Goal: Entertainment & Leisure: Browse casually

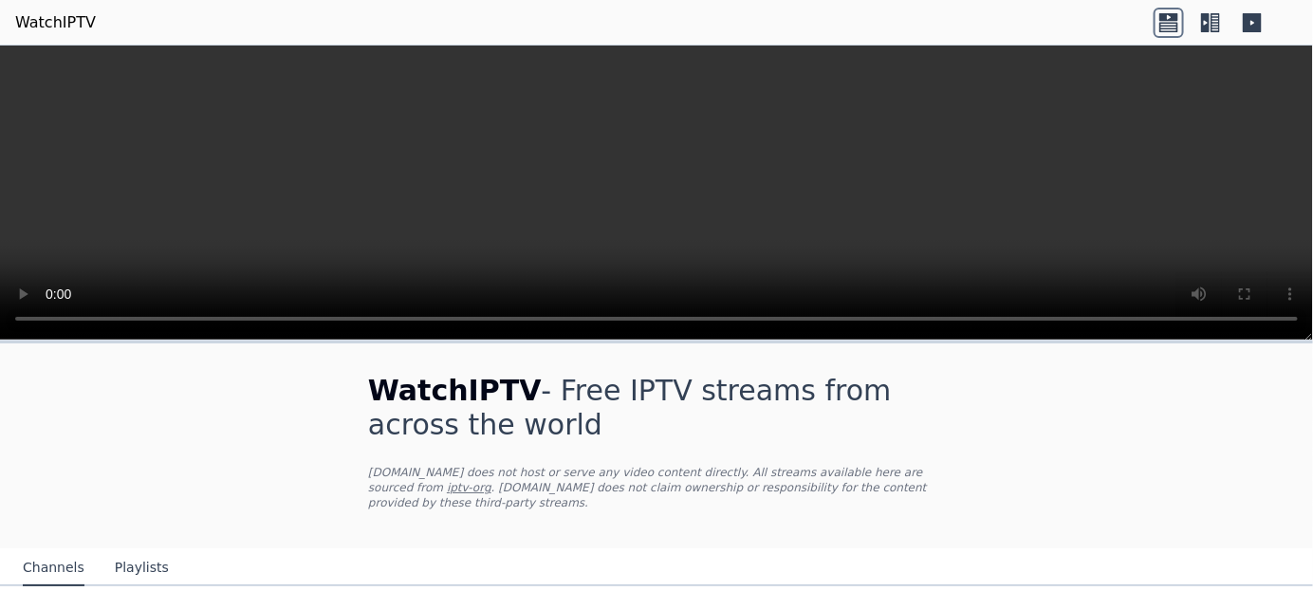
click at [1167, 23] on icon at bounding box center [1169, 26] width 19 height 9
click at [1212, 19] on icon at bounding box center [1211, 23] width 30 height 30
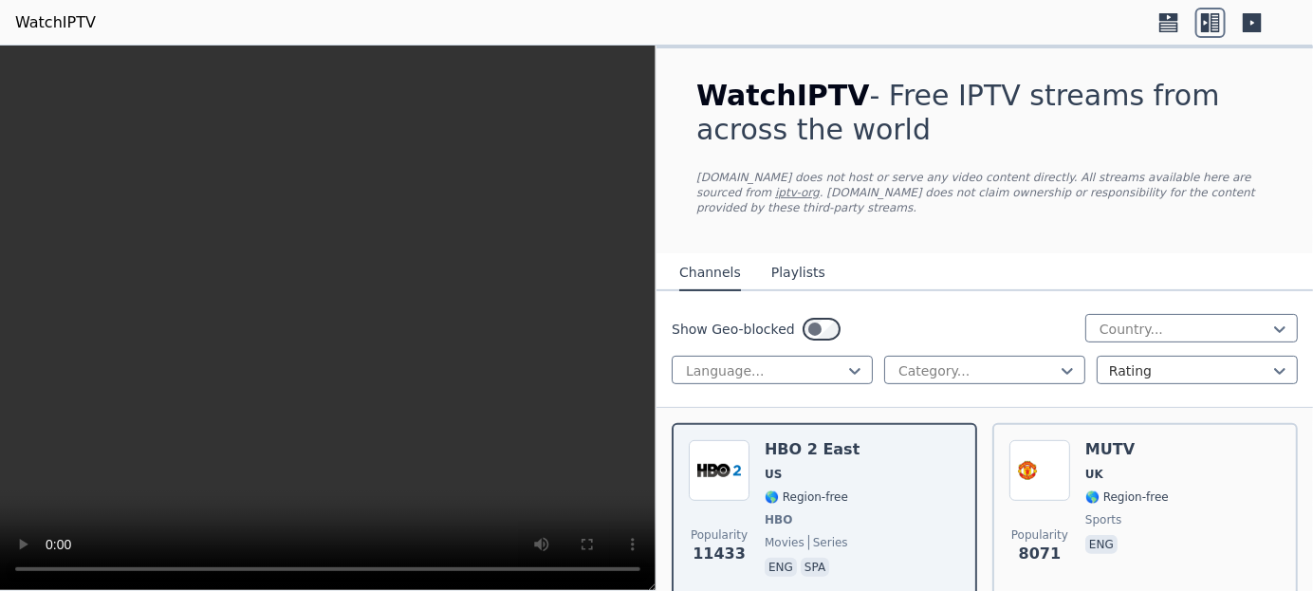
scroll to position [190, 0]
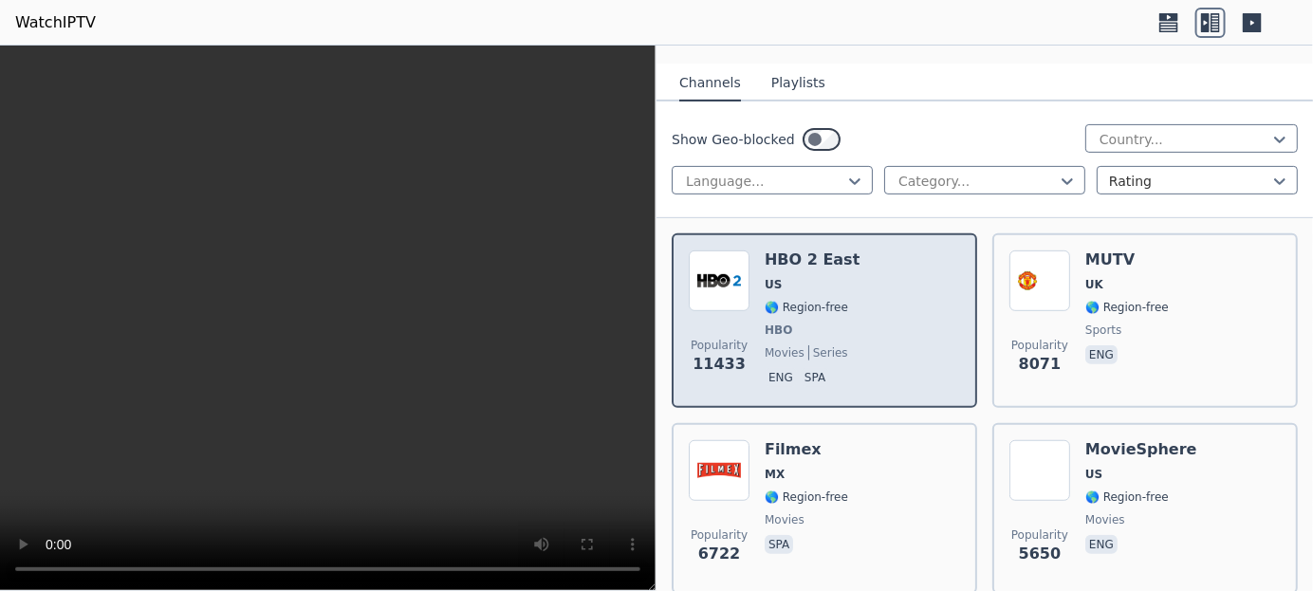
click at [759, 276] on div "Popularity 11433 HBO 2 East US 🌎 Region-free HBO movies series eng spa" at bounding box center [824, 321] width 271 height 140
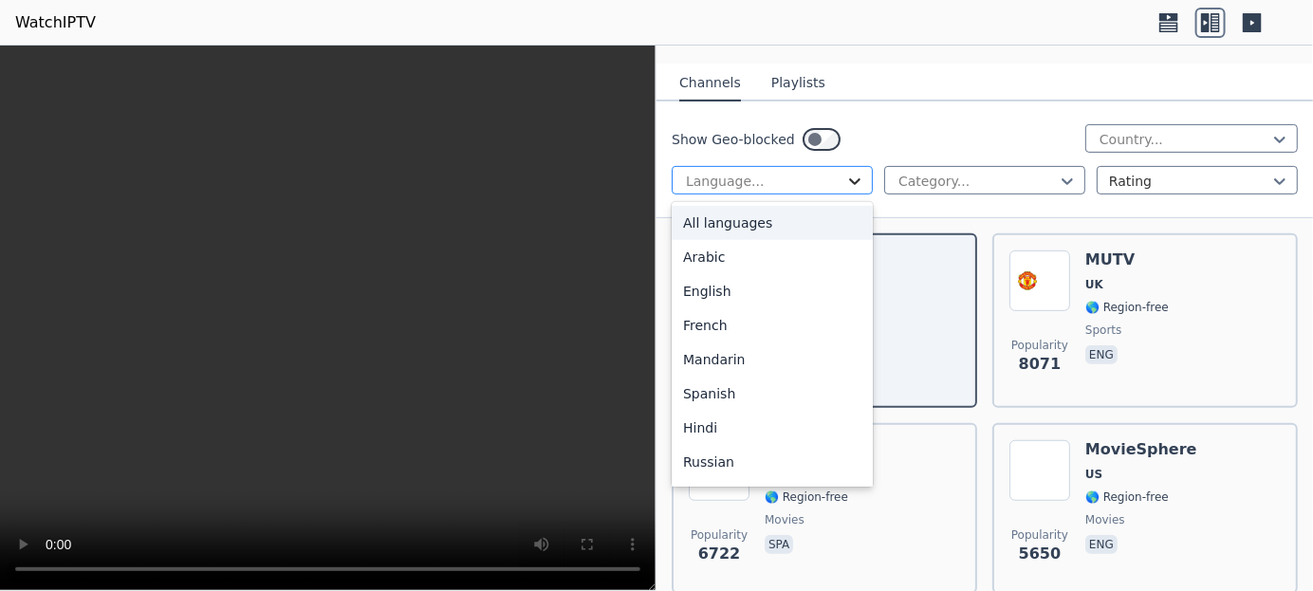
click at [846, 172] on icon at bounding box center [854, 181] width 19 height 19
click at [722, 377] on div "Spanish" at bounding box center [772, 394] width 201 height 34
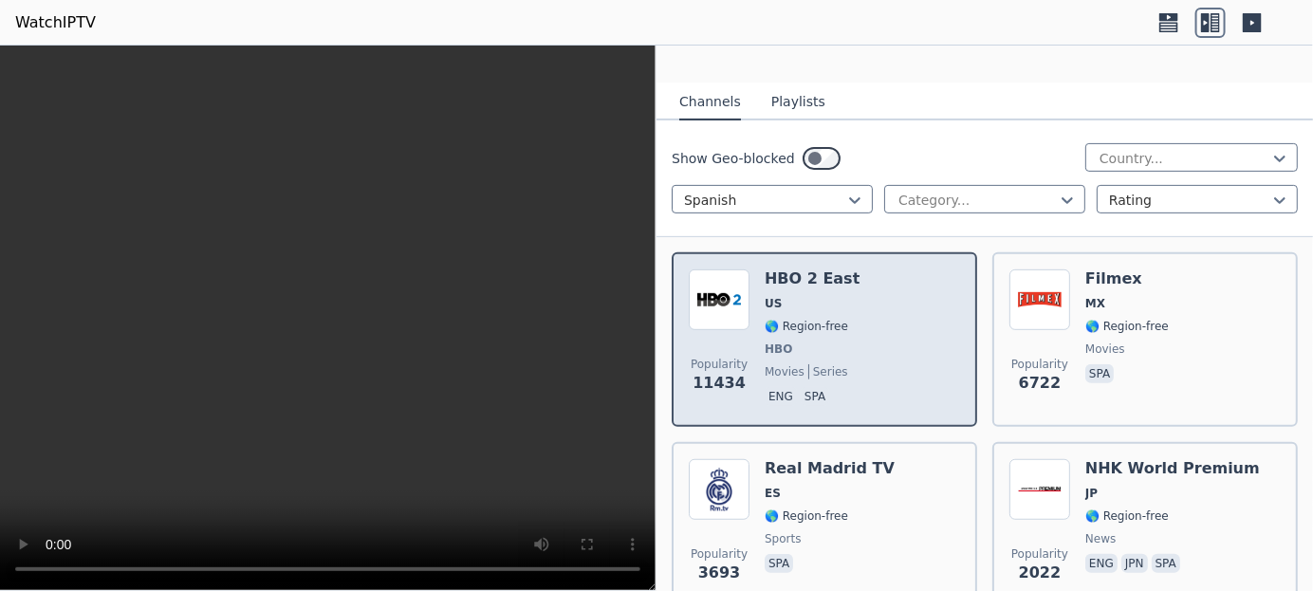
scroll to position [190, 0]
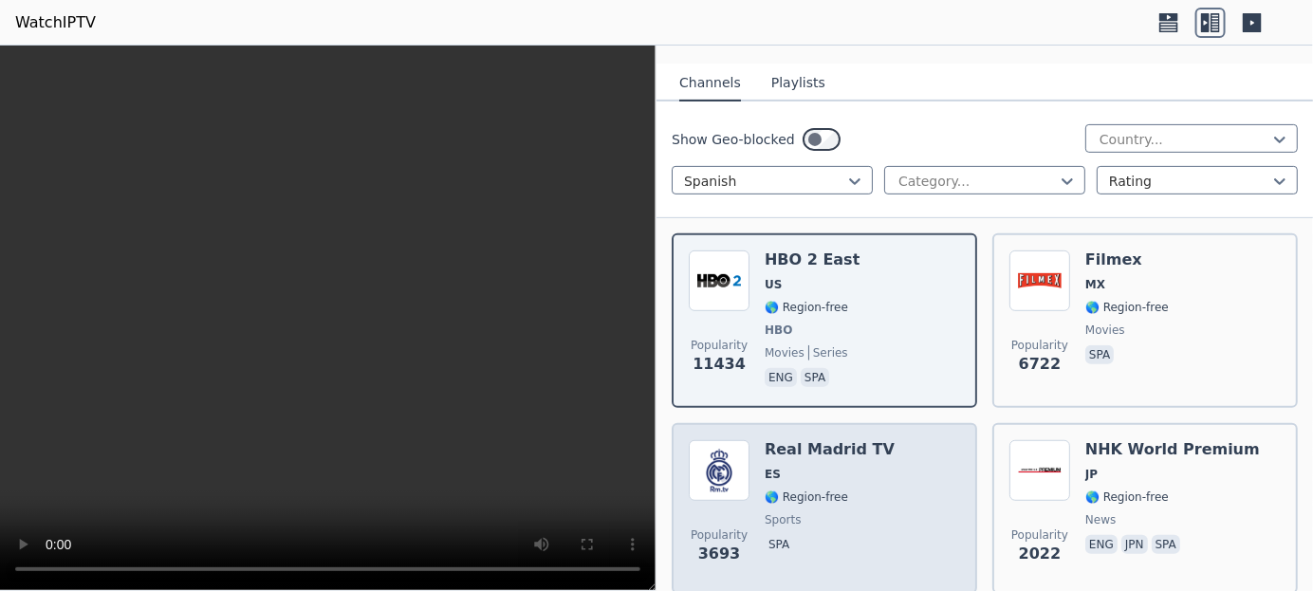
click at [729, 451] on img at bounding box center [719, 470] width 61 height 61
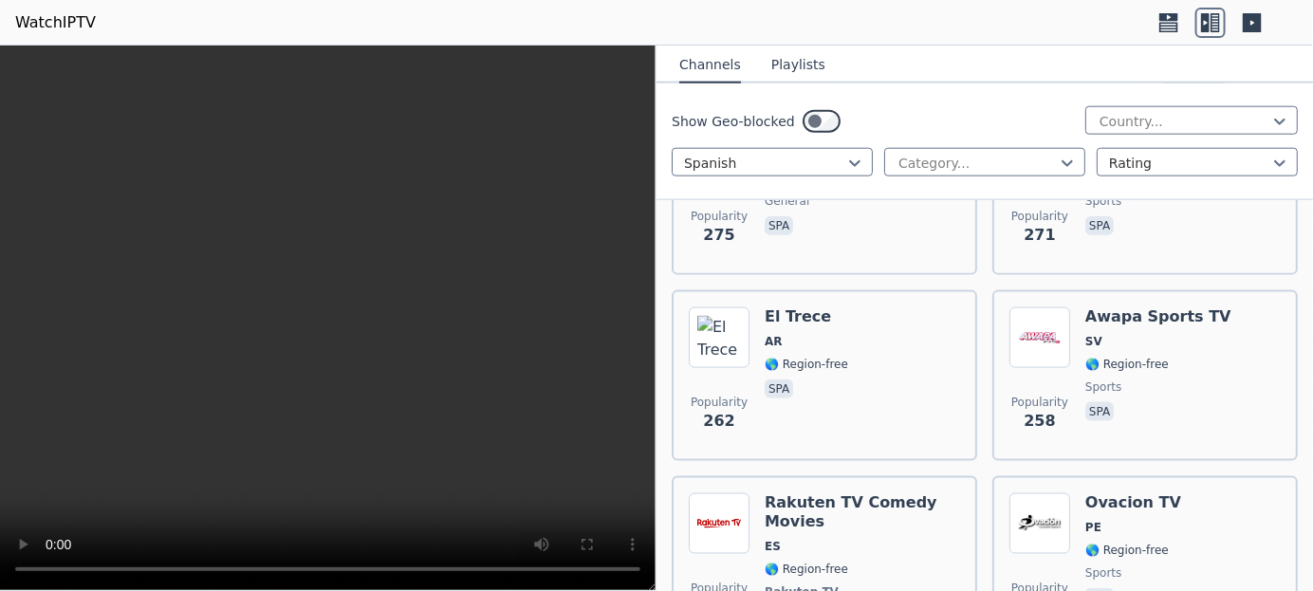
scroll to position [3131, 0]
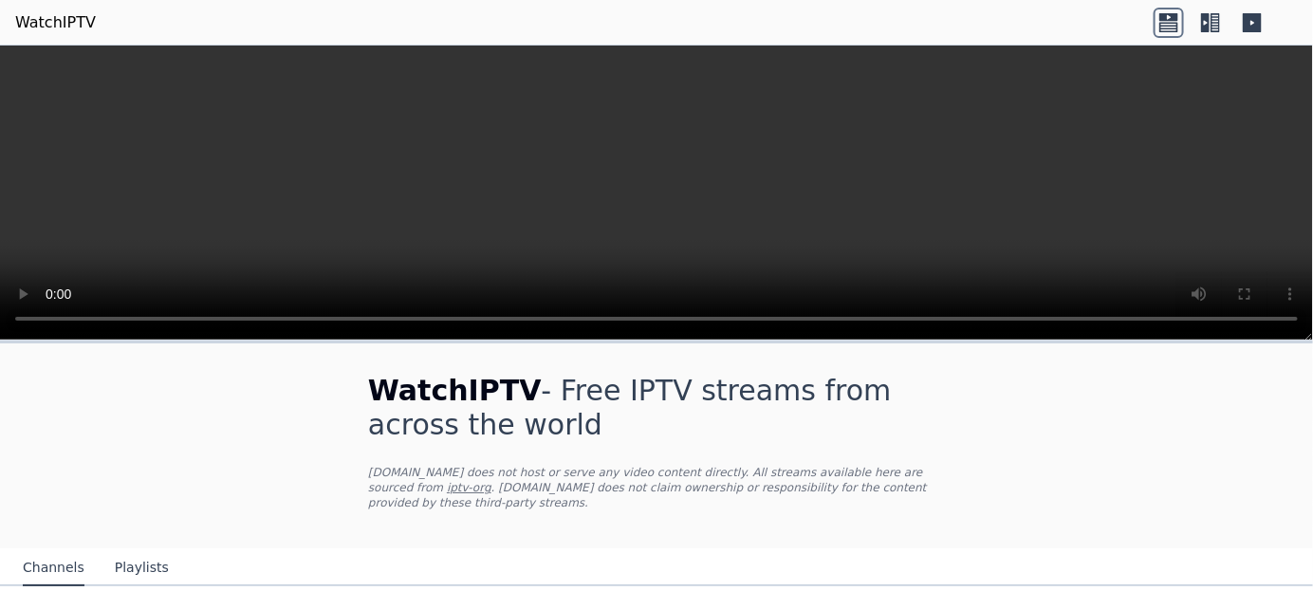
click at [1207, 21] on icon at bounding box center [1205, 22] width 9 height 19
drag, startPoint x: 1271, startPoint y: 0, endPoint x: 916, endPoint y: 520, distance: 630.1
click at [915, 521] on div "WatchIPTV - Free IPTV streams from across the world WatchIPTV.xyz does not host…" at bounding box center [657, 445] width 638 height 205
click at [1253, 20] on icon at bounding box center [1252, 23] width 30 height 30
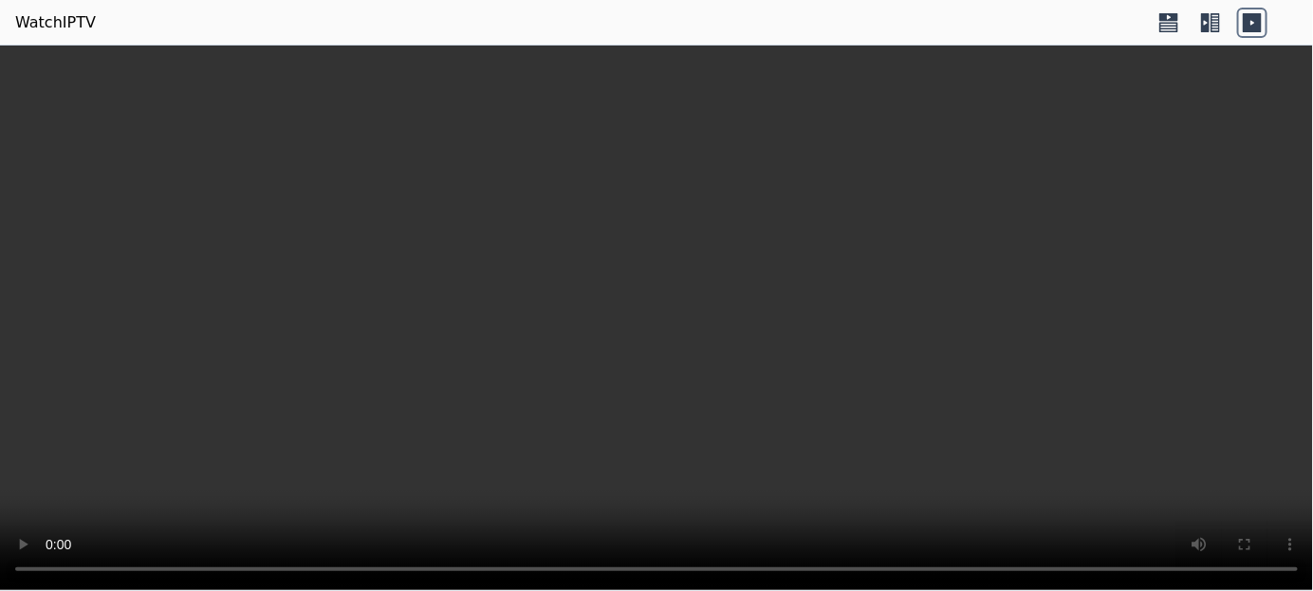
click at [1168, 17] on icon at bounding box center [1169, 23] width 30 height 30
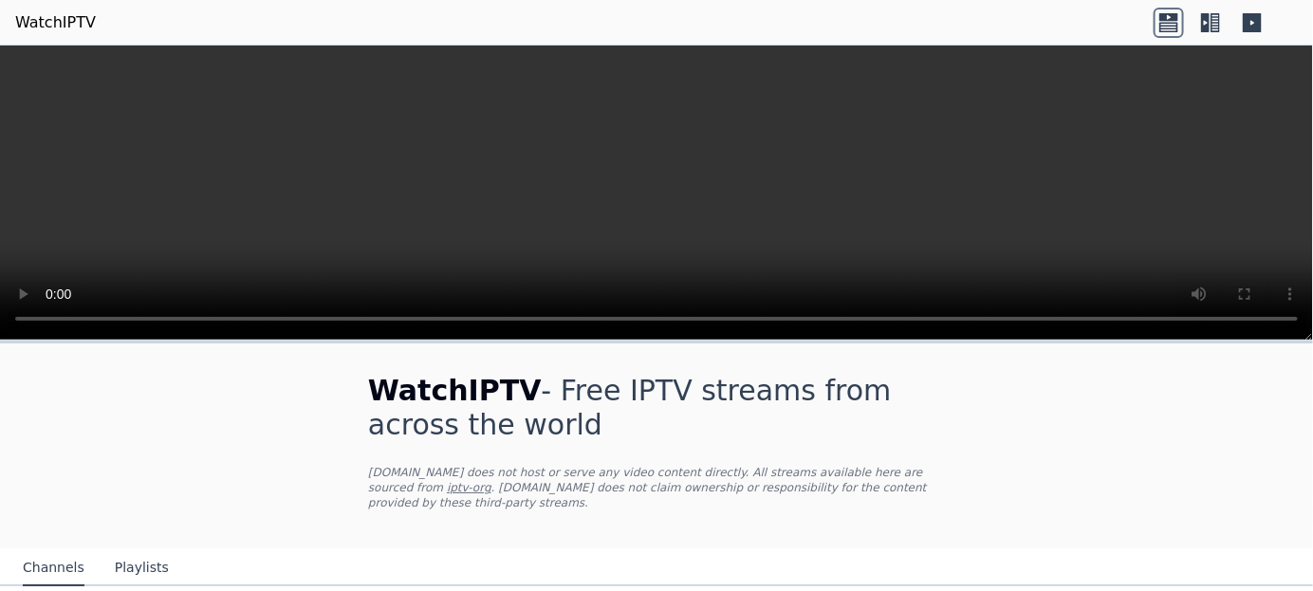
click at [1209, 22] on icon at bounding box center [1205, 22] width 9 height 19
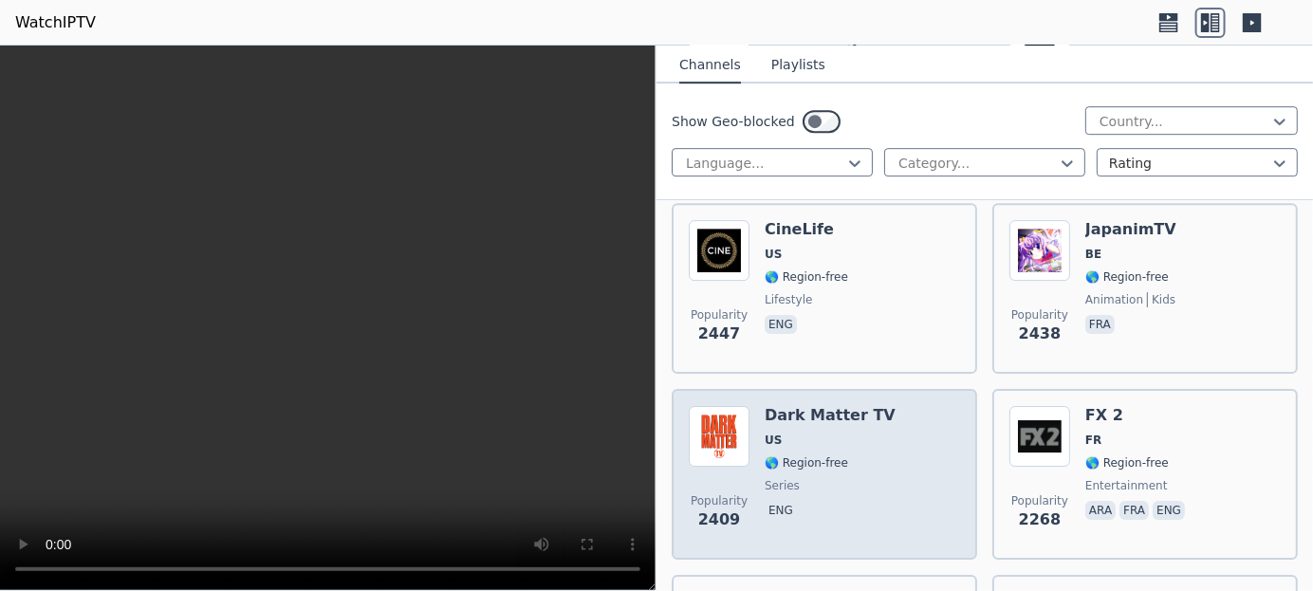
scroll to position [2181, 0]
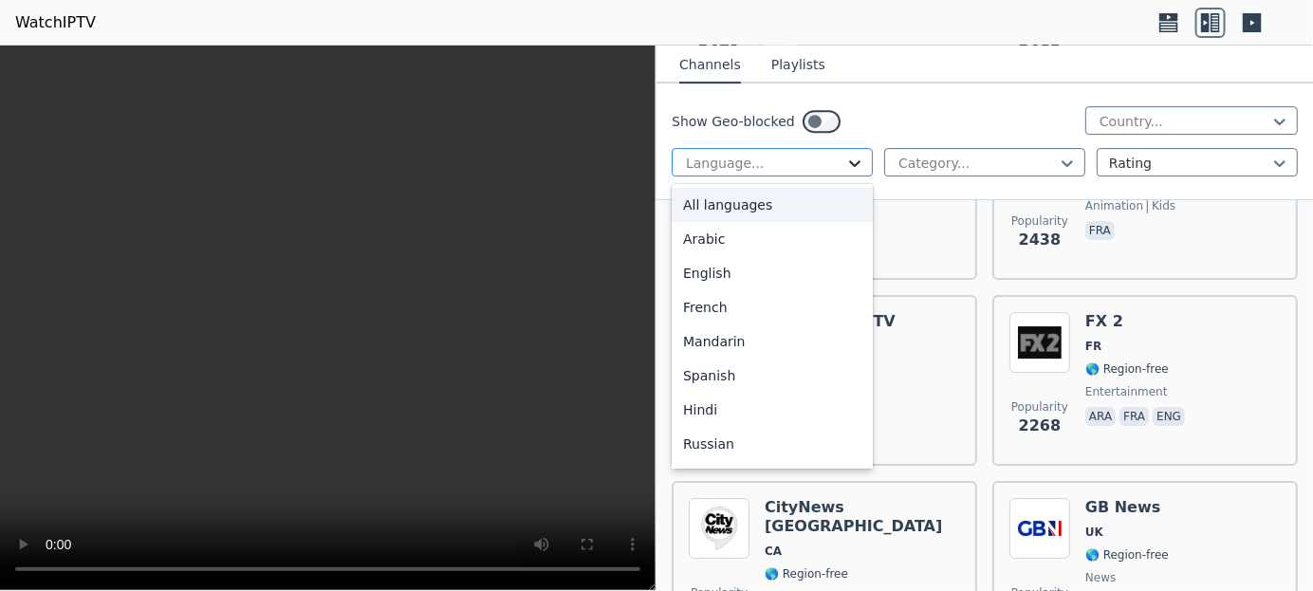
click at [845, 164] on icon at bounding box center [854, 163] width 19 height 19
click at [719, 379] on div "Spanish" at bounding box center [772, 376] width 201 height 34
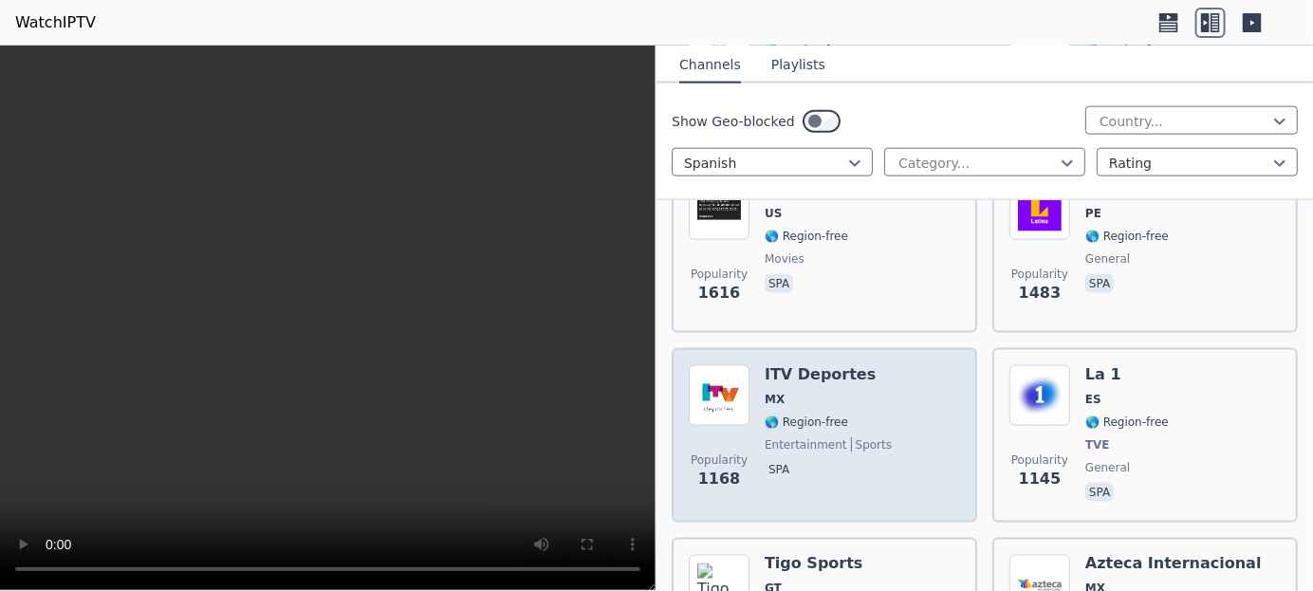
scroll to position [854, 0]
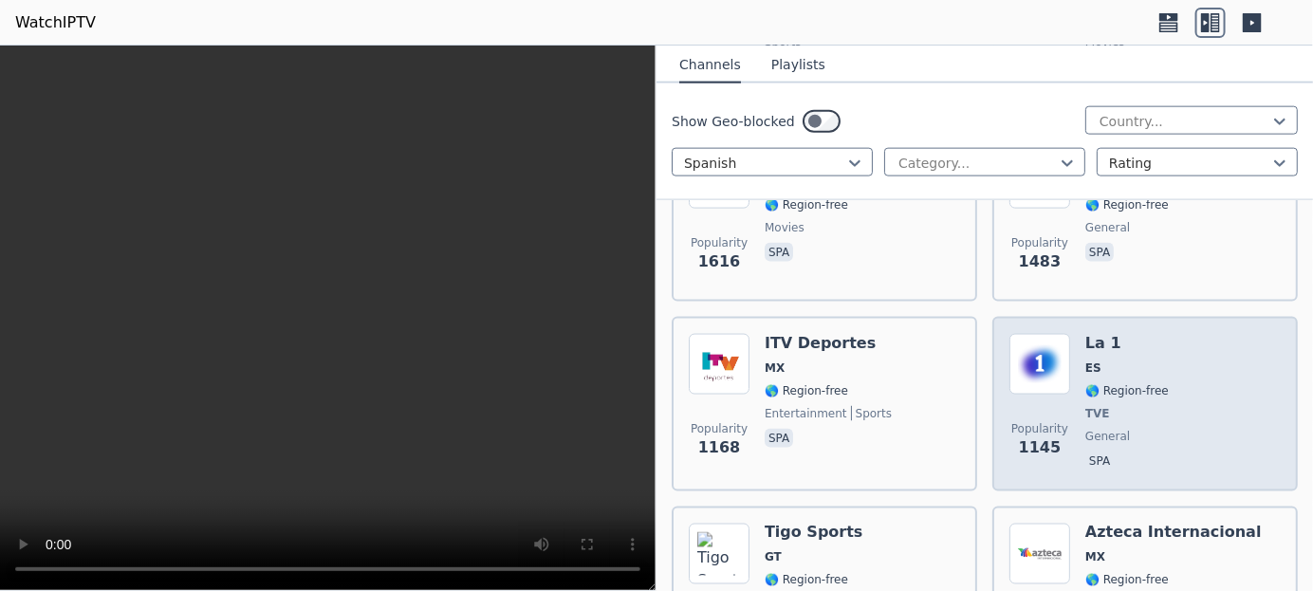
click at [1109, 406] on span "TVE" at bounding box center [1128, 413] width 84 height 15
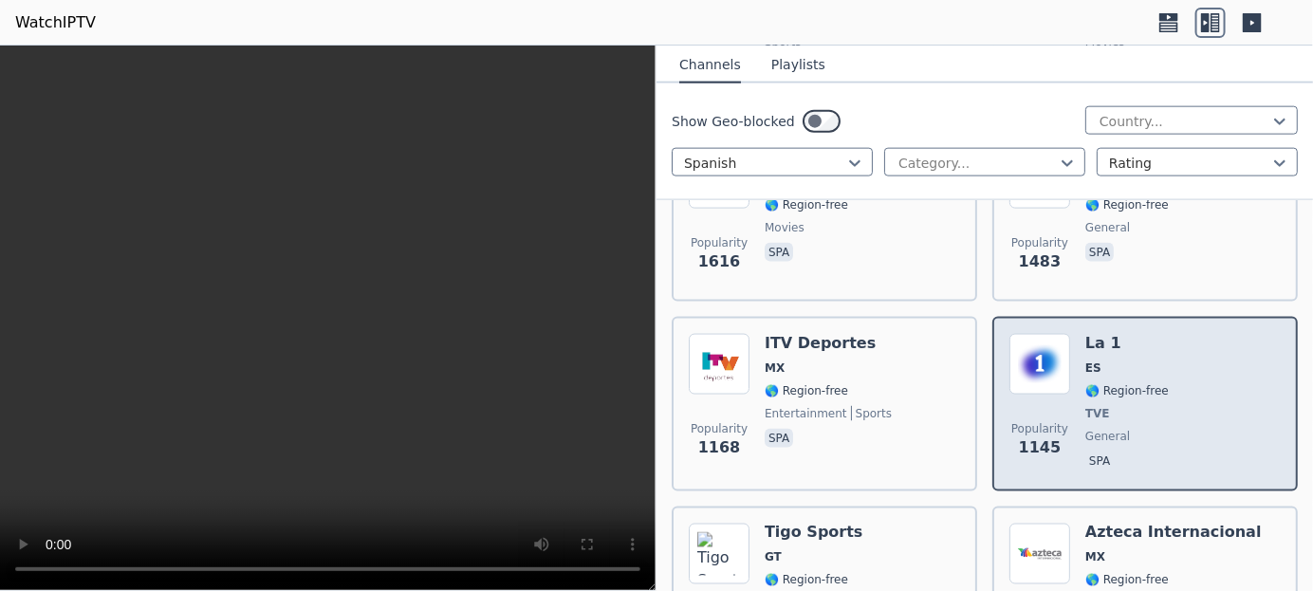
click at [1057, 355] on img at bounding box center [1040, 364] width 61 height 61
click at [1056, 352] on img at bounding box center [1040, 364] width 61 height 61
click at [1056, 350] on img at bounding box center [1040, 364] width 61 height 61
click at [1059, 343] on img at bounding box center [1040, 364] width 61 height 61
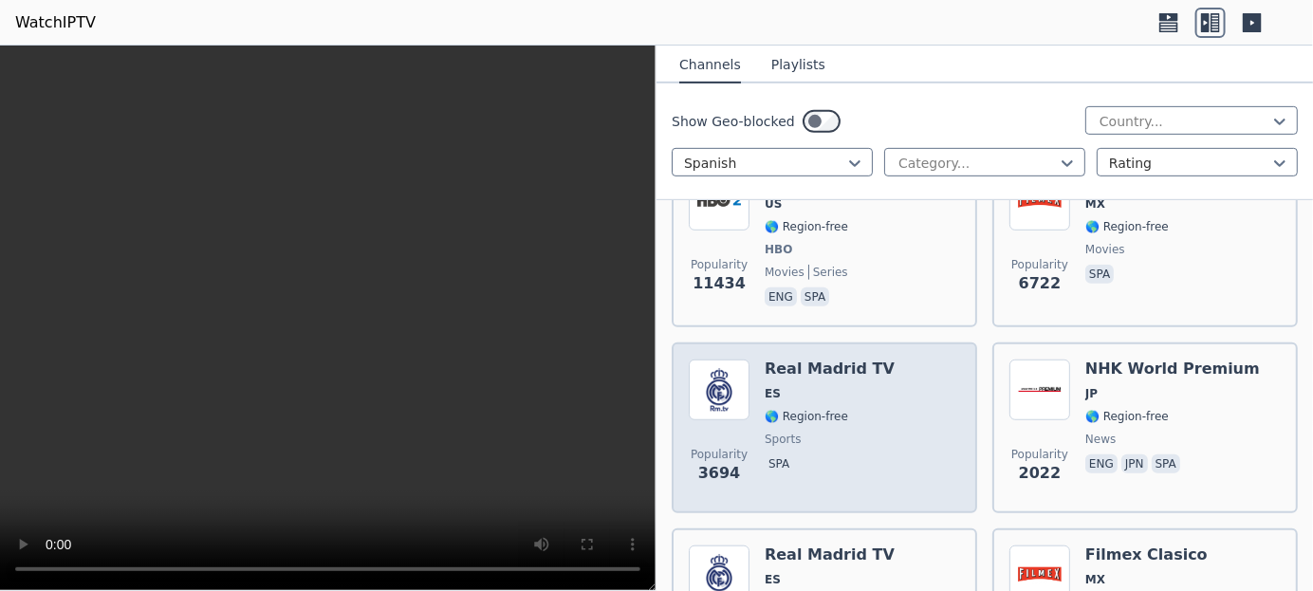
scroll to position [190, 0]
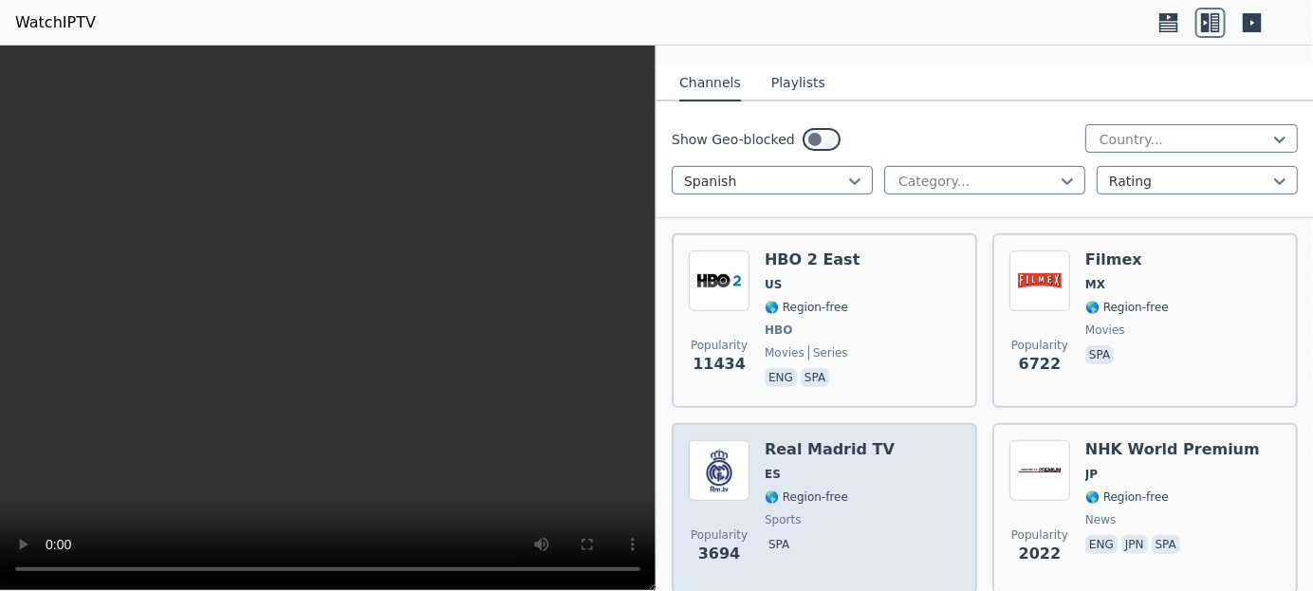
click at [774, 467] on span "ES" at bounding box center [773, 474] width 16 height 15
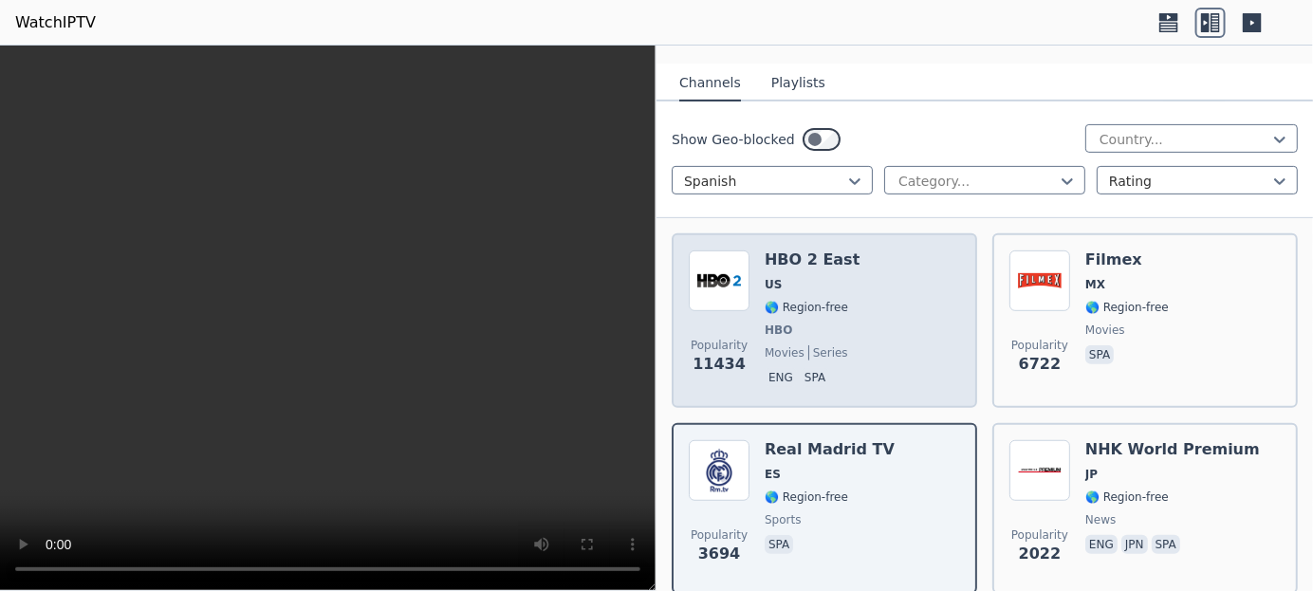
click at [759, 285] on div "Popularity 11434 HBO 2 East US 🌎 Region-free HBO movies series eng spa" at bounding box center [824, 321] width 271 height 140
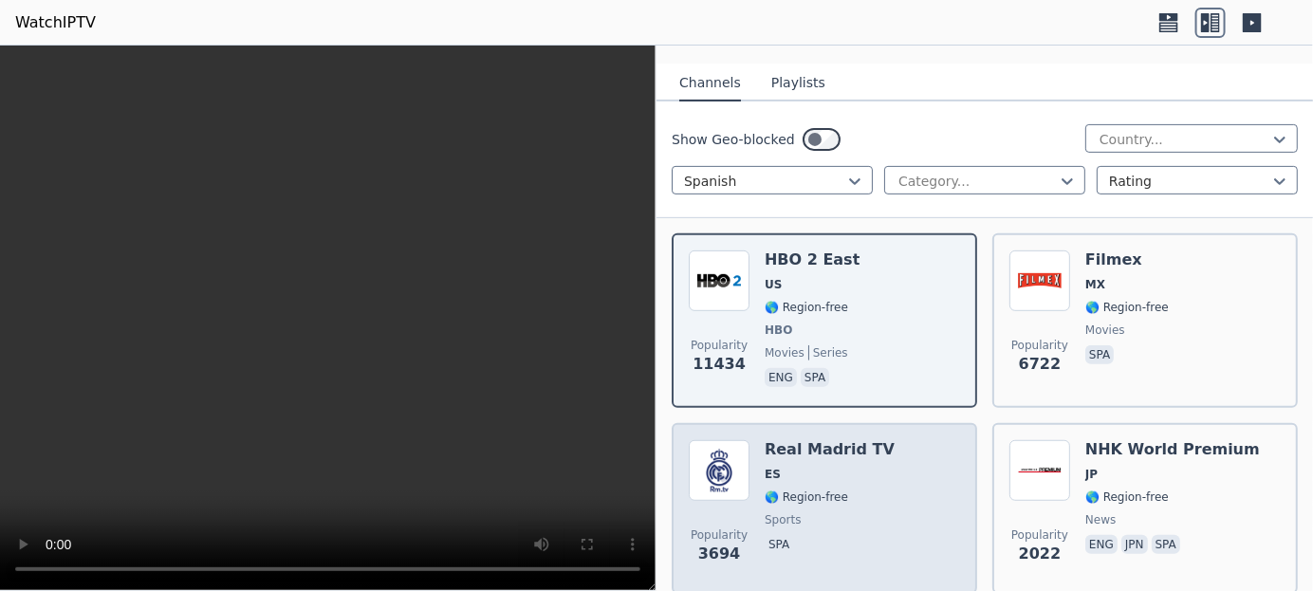
click at [789, 490] on span "🌎 Region-free" at bounding box center [807, 497] width 84 height 15
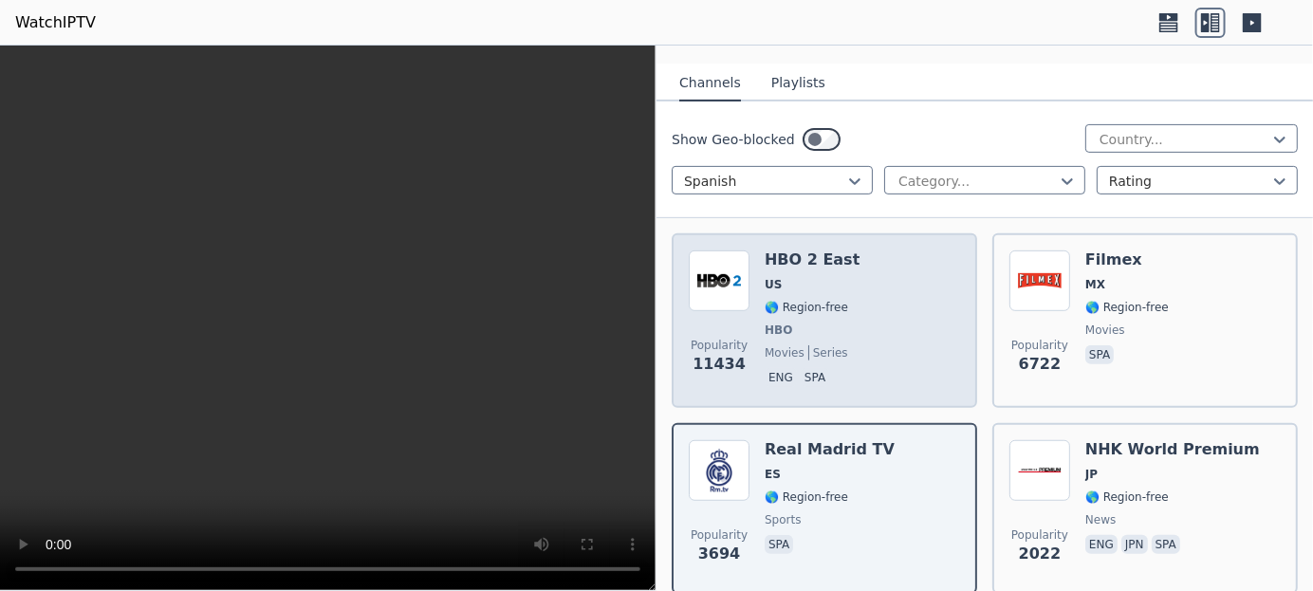
click at [787, 297] on div "HBO 2 East US 🌎 Region-free HBO movies series eng spa" at bounding box center [812, 321] width 95 height 140
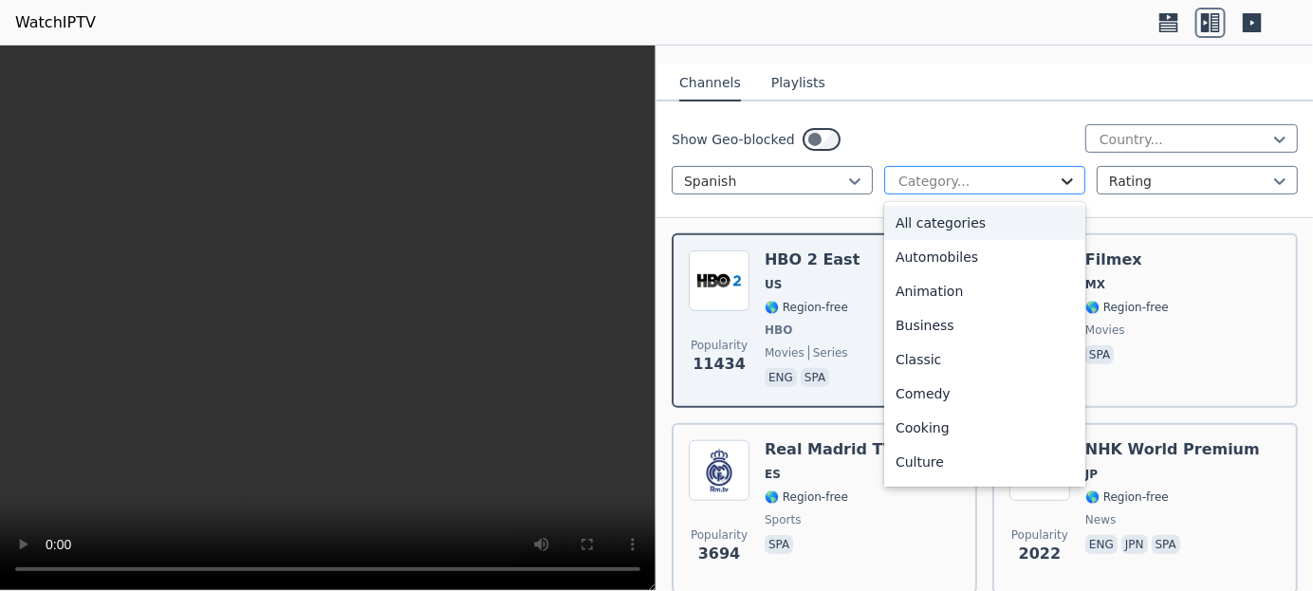
click at [1060, 172] on icon at bounding box center [1067, 181] width 19 height 19
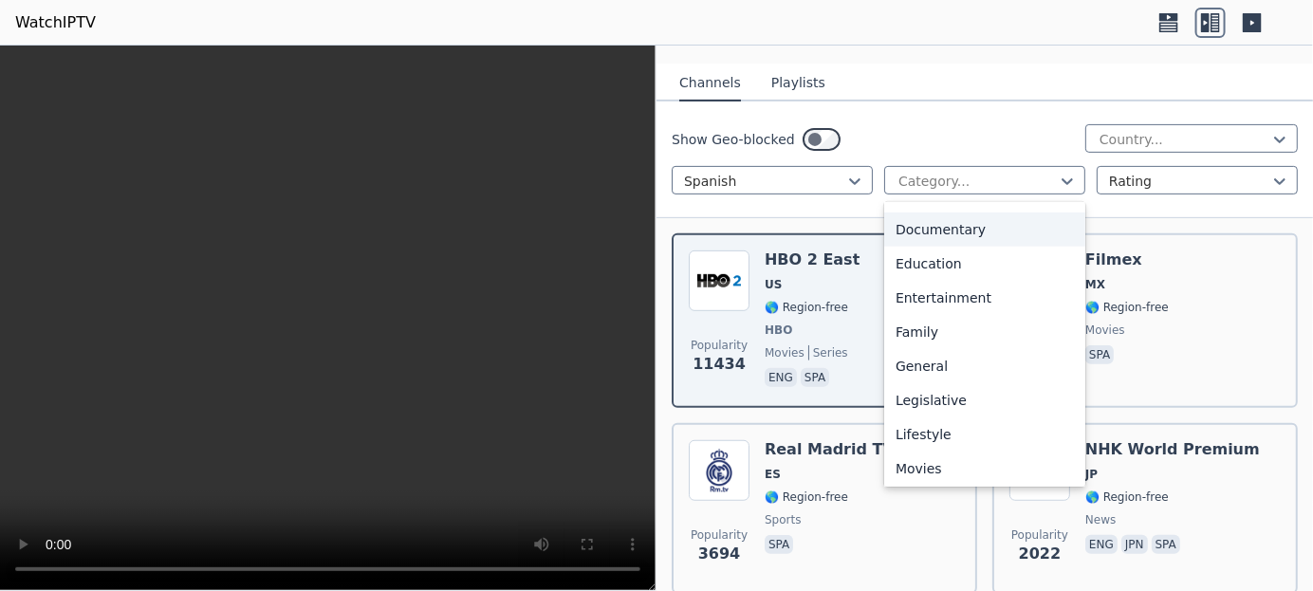
scroll to position [380, 0]
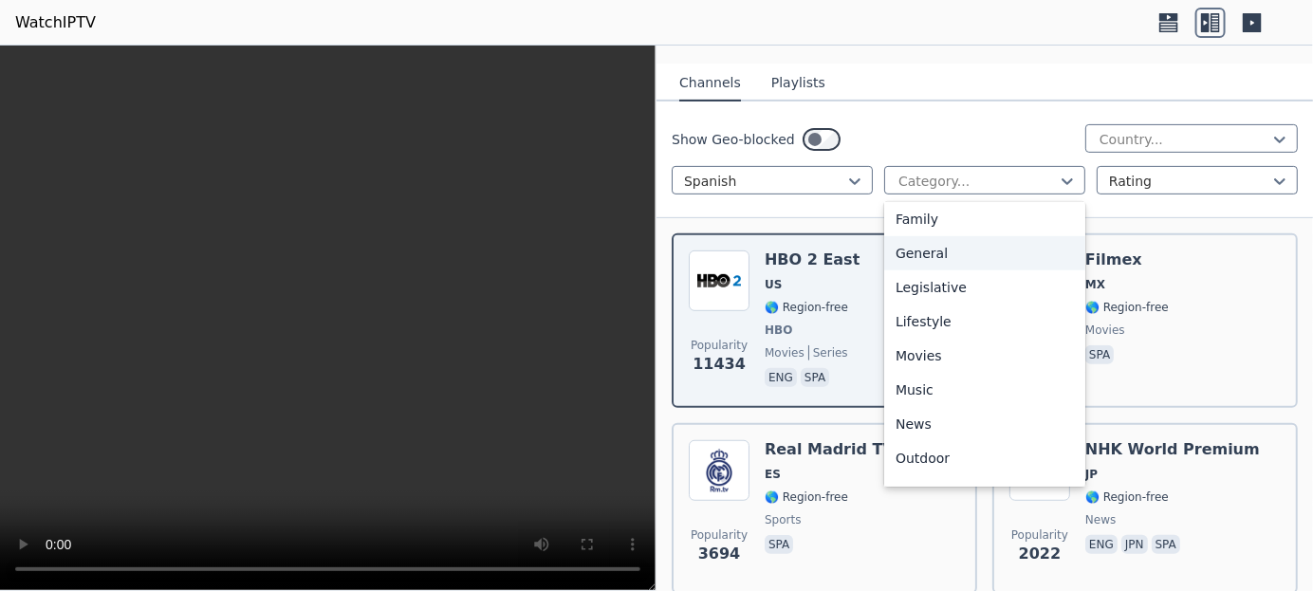
click at [946, 236] on div "General" at bounding box center [984, 253] width 201 height 34
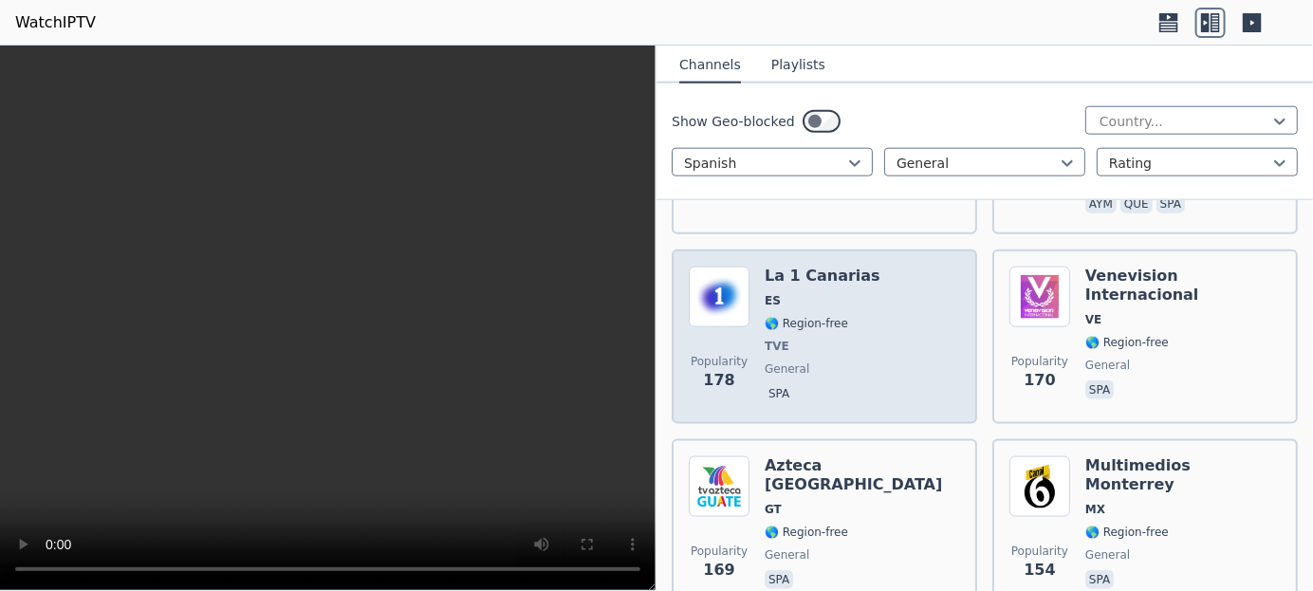
scroll to position [759, 0]
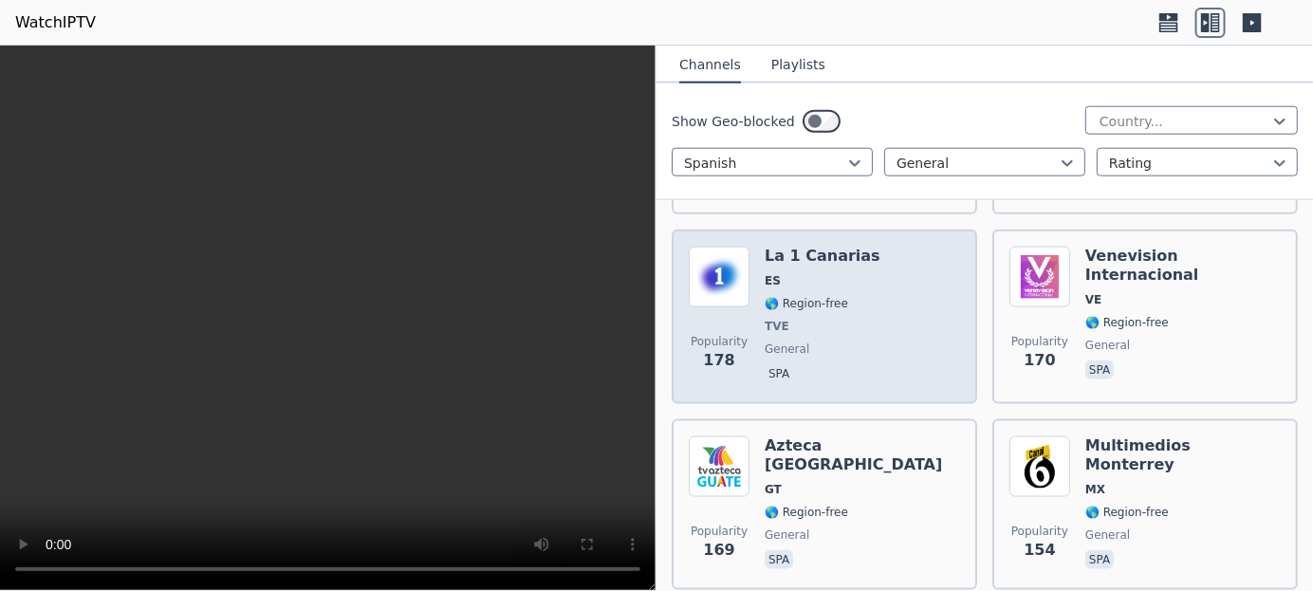
click at [766, 296] on span "🌎 Region-free" at bounding box center [807, 303] width 84 height 15
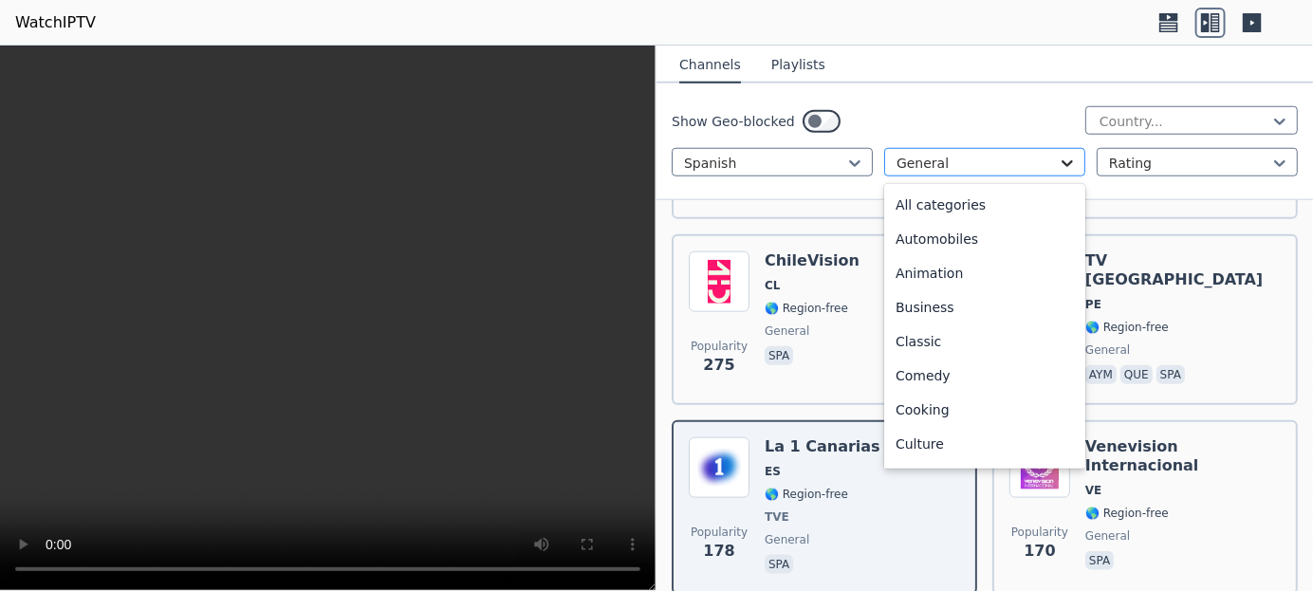
scroll to position [174, 0]
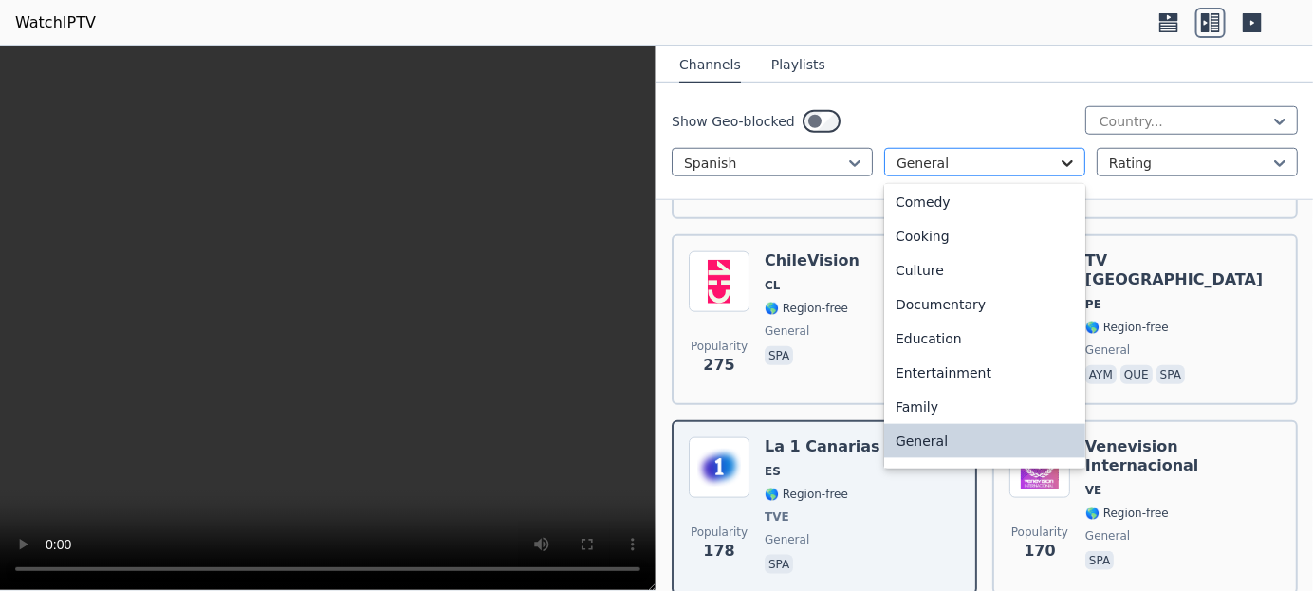
click at [1059, 154] on icon at bounding box center [1067, 163] width 19 height 19
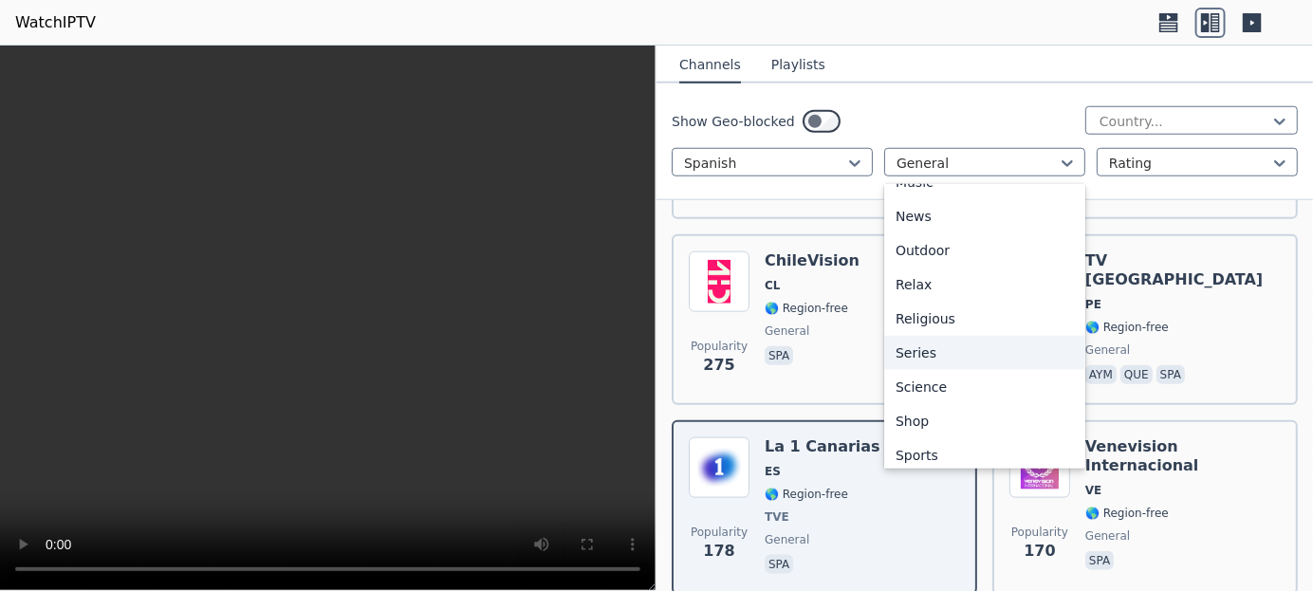
scroll to position [644, 0]
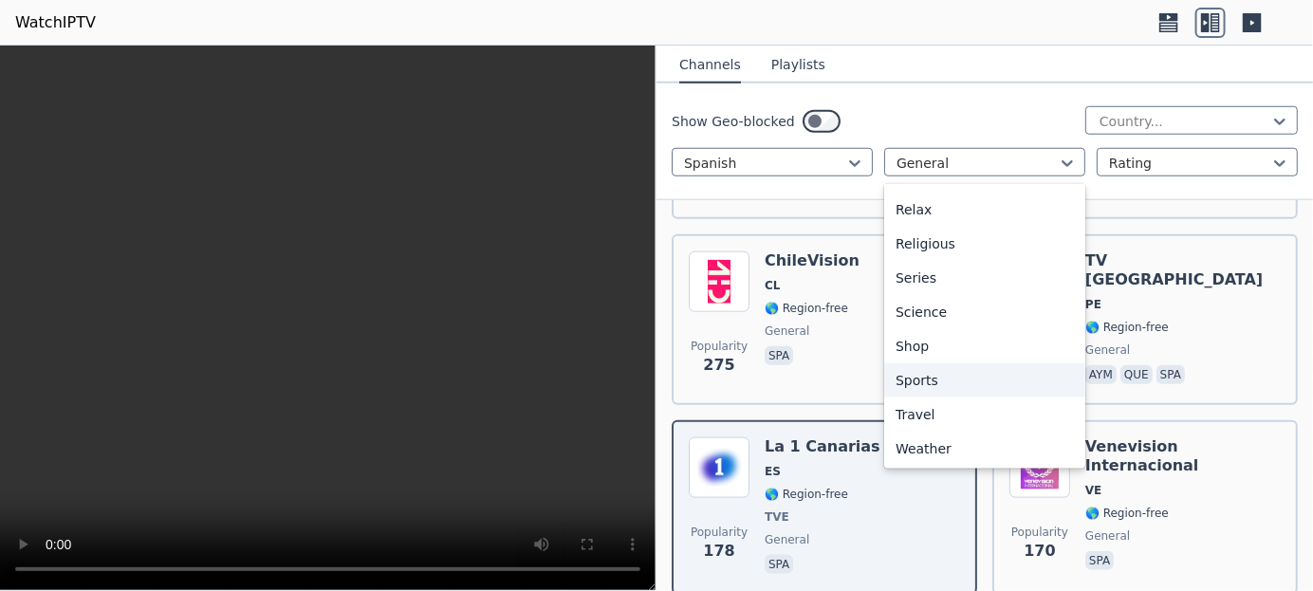
click at [940, 380] on div "Sports" at bounding box center [984, 380] width 201 height 34
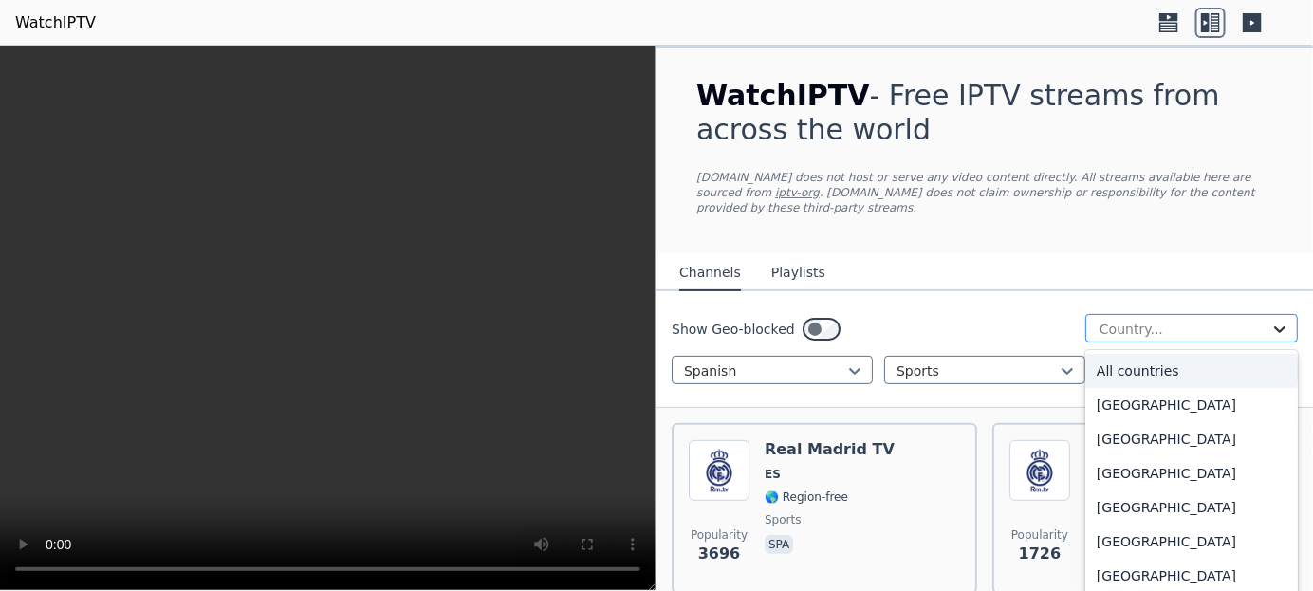
click at [1271, 320] on icon at bounding box center [1280, 329] width 19 height 19
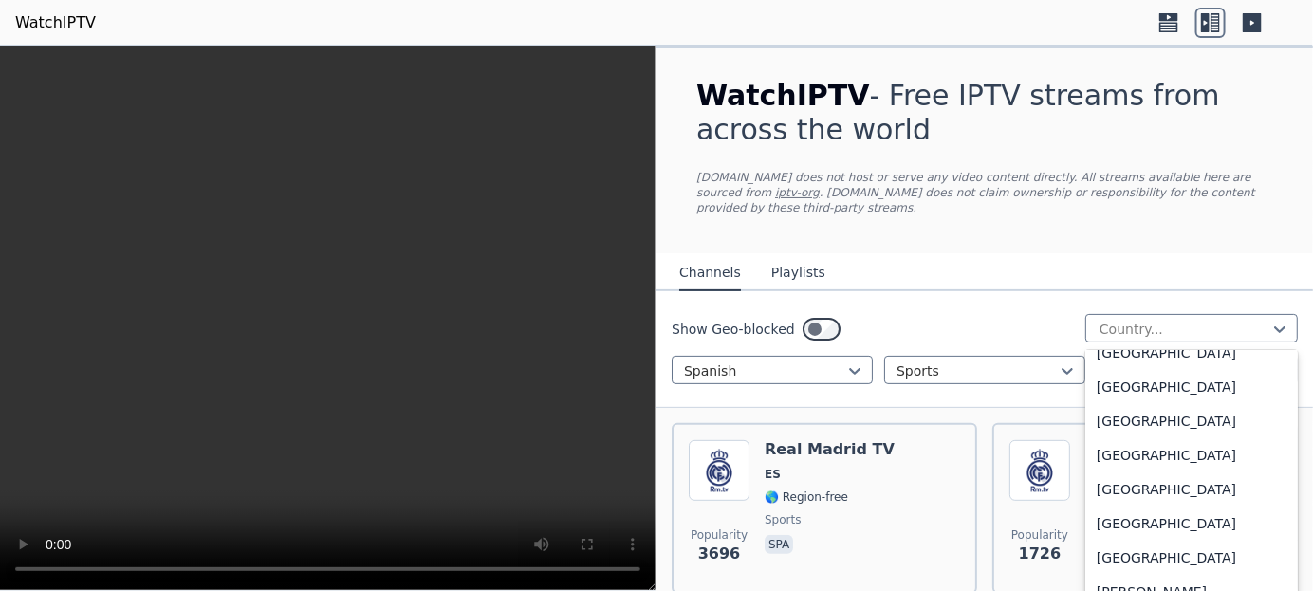
scroll to position [949, 0]
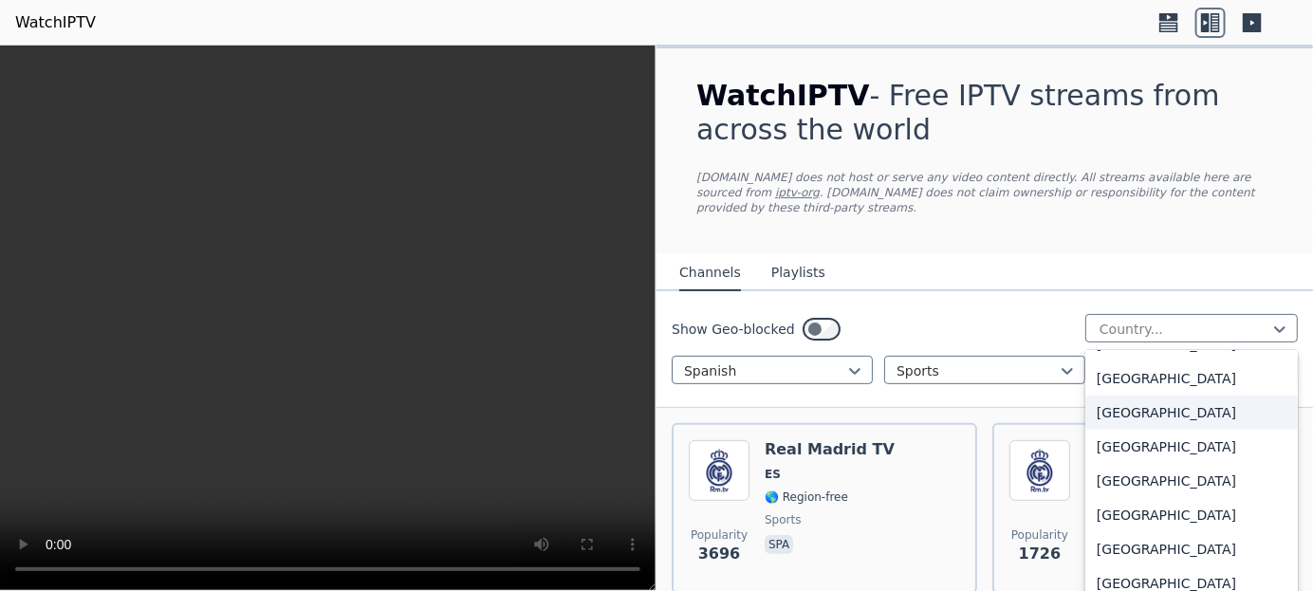
click at [1031, 253] on nav "Channels Playlists" at bounding box center [985, 272] width 657 height 38
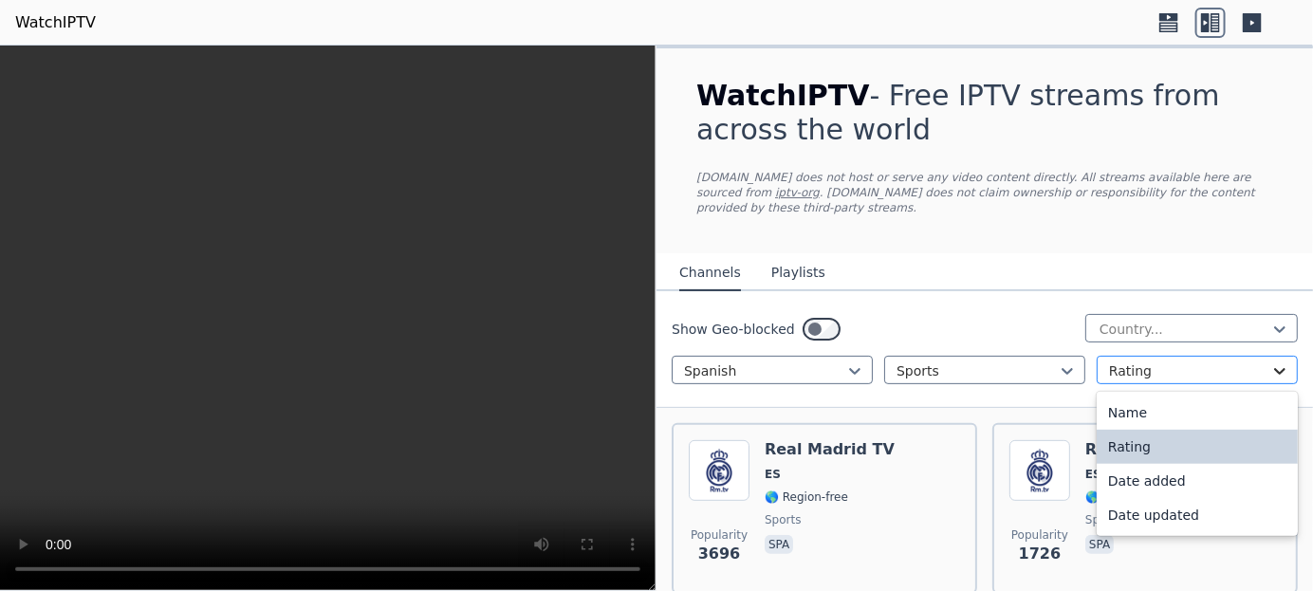
click at [1272, 362] on icon at bounding box center [1280, 371] width 19 height 19
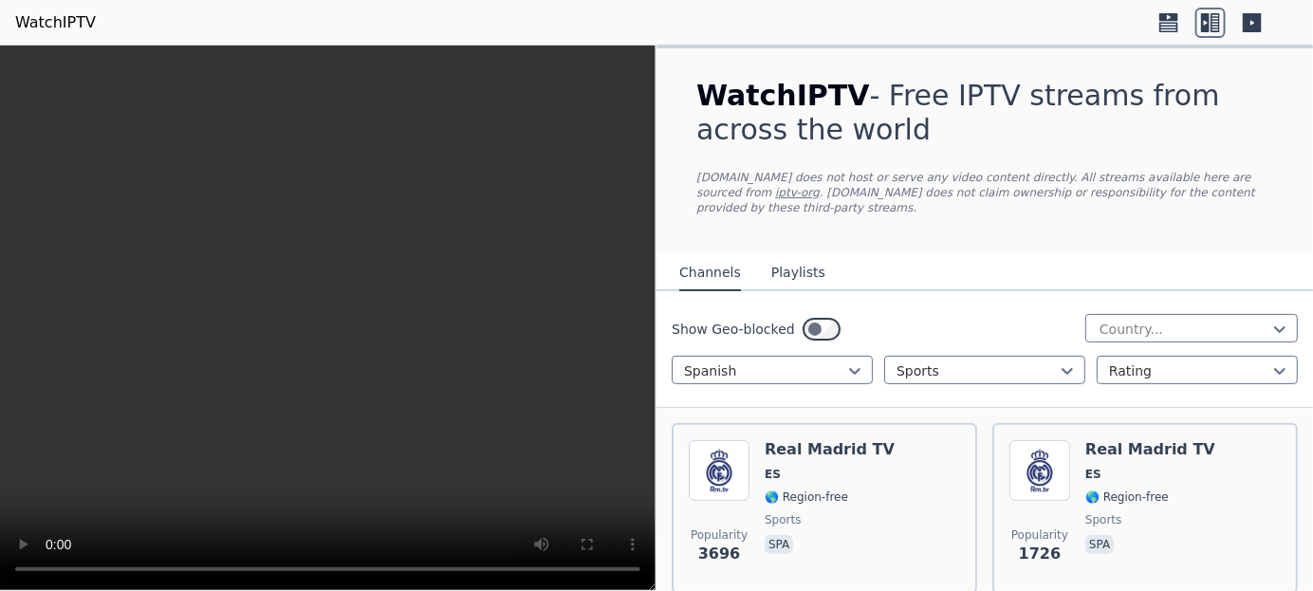
click at [1055, 253] on nav "Channels Playlists" at bounding box center [985, 272] width 657 height 38
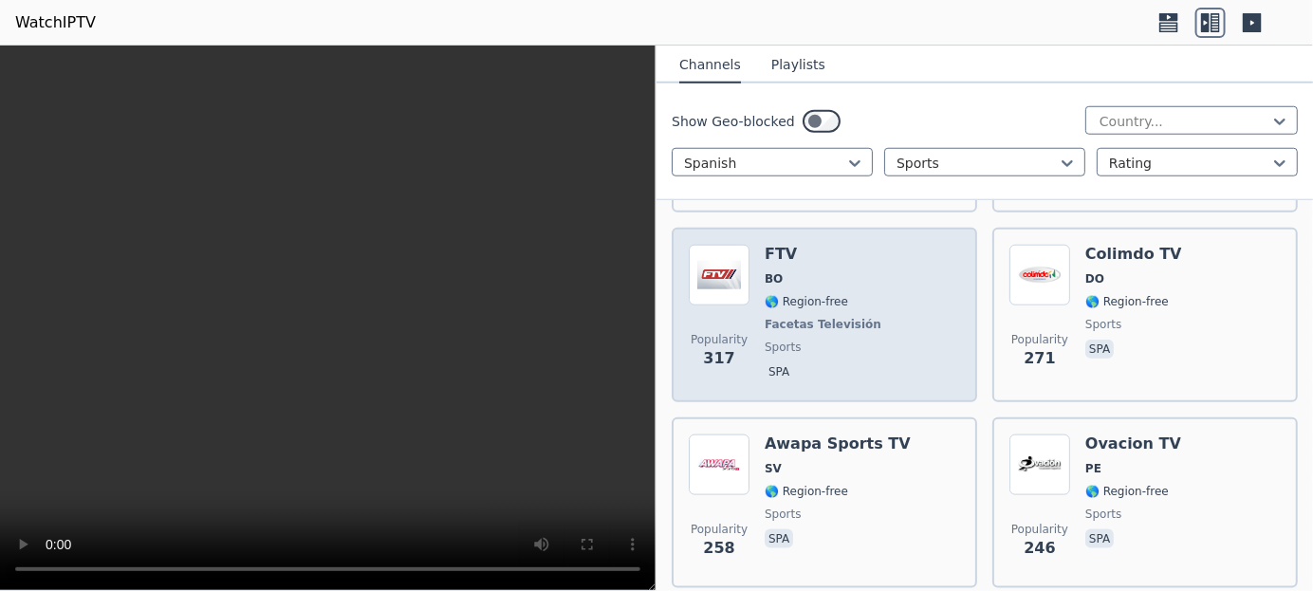
scroll to position [664, 0]
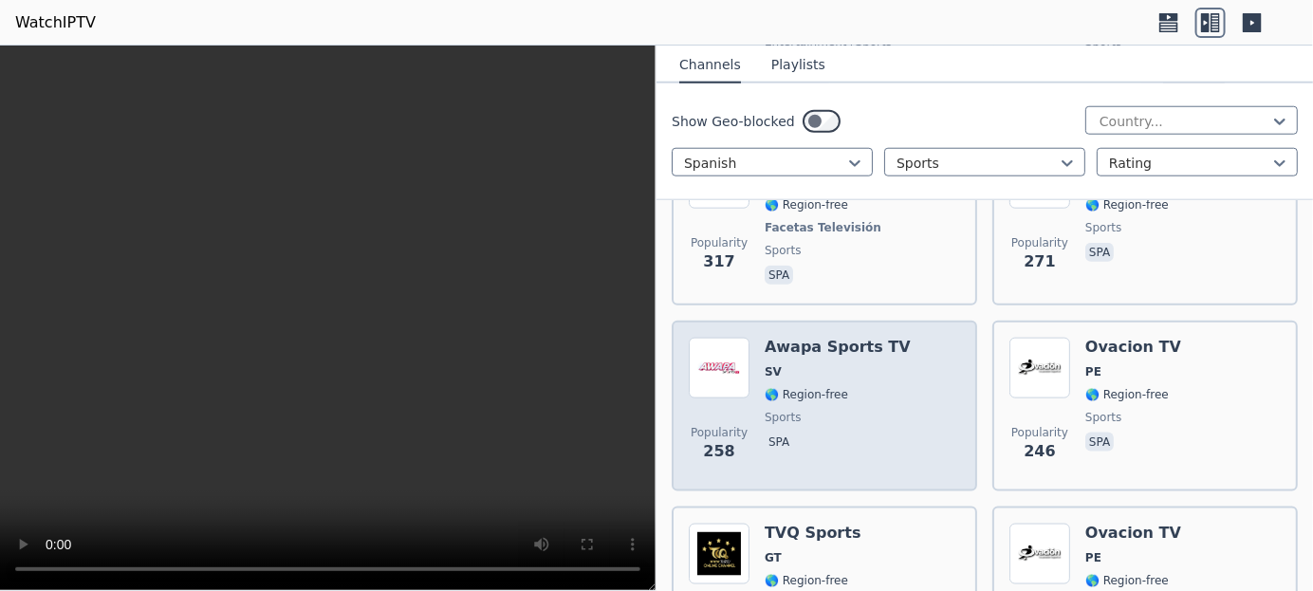
click at [784, 364] on span "SV" at bounding box center [838, 371] width 146 height 15
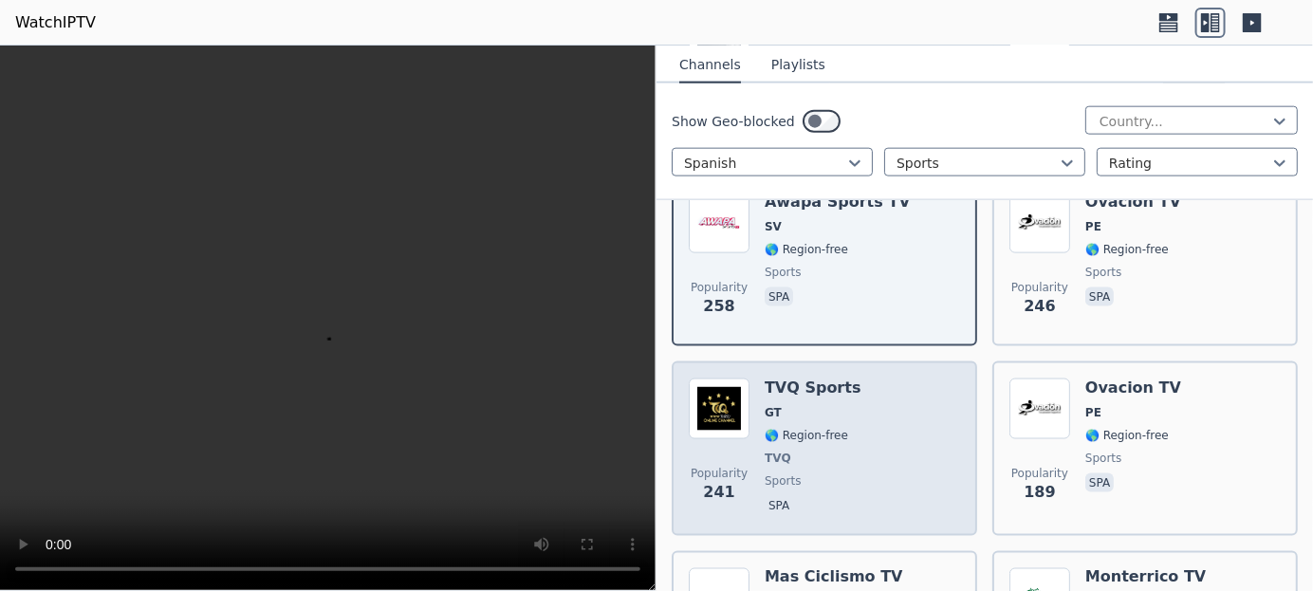
scroll to position [854, 0]
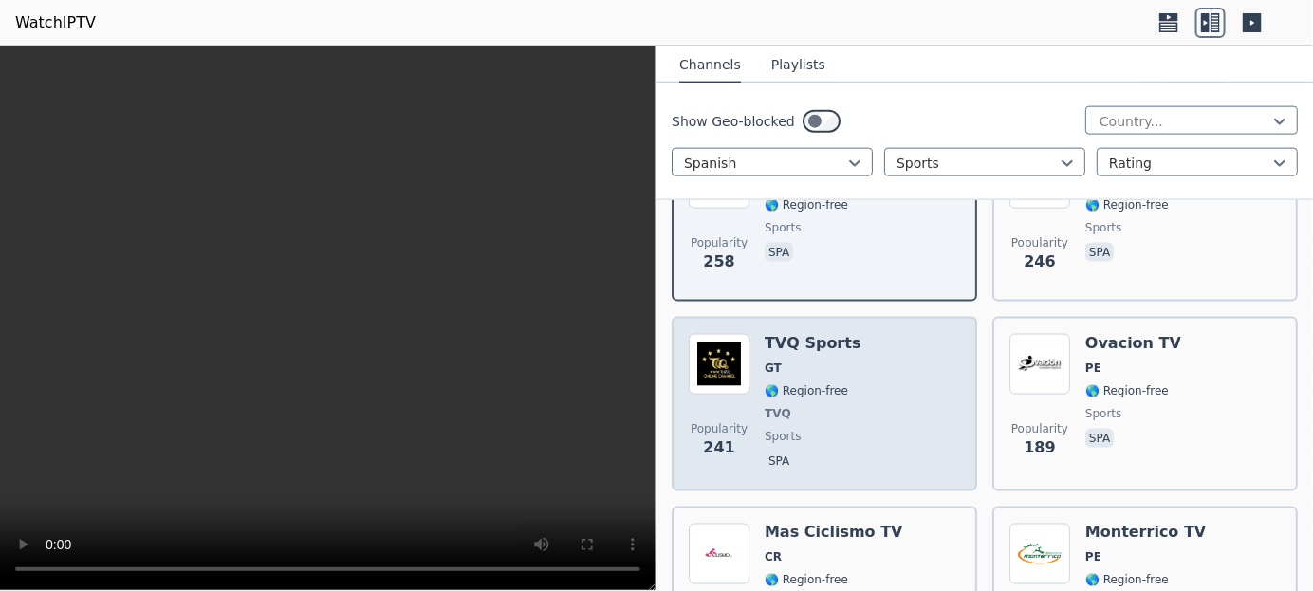
click at [766, 379] on div "TVQ Sports GT 🌎 Region-free TVQ sports spa" at bounding box center [813, 404] width 97 height 140
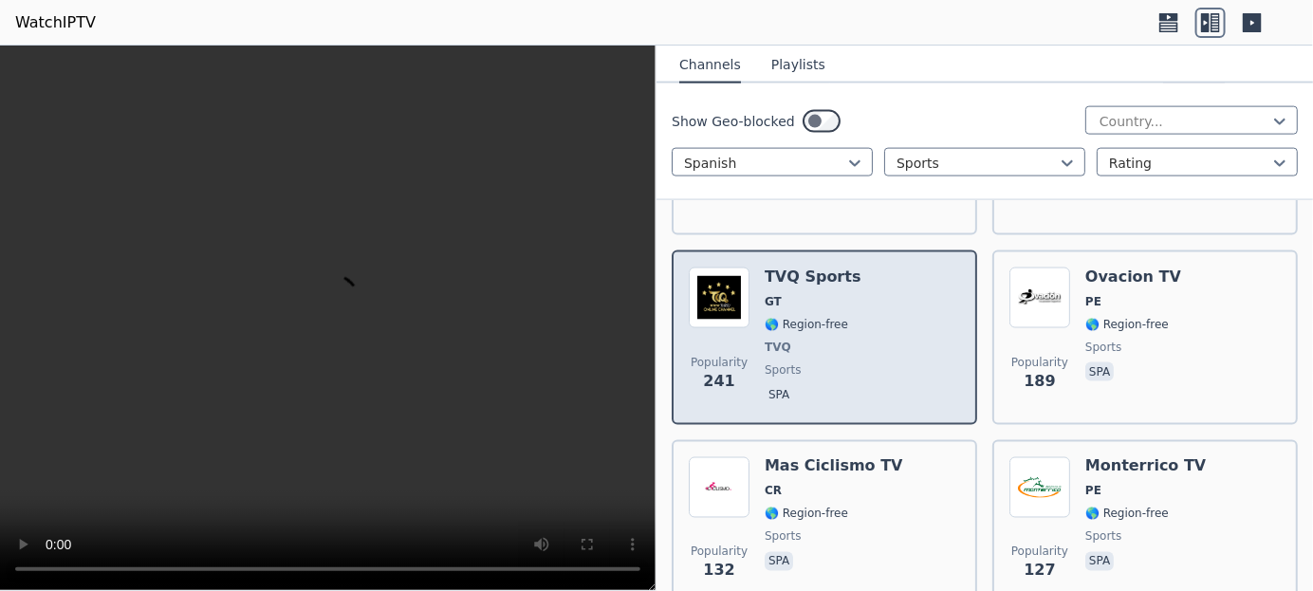
scroll to position [1044, 0]
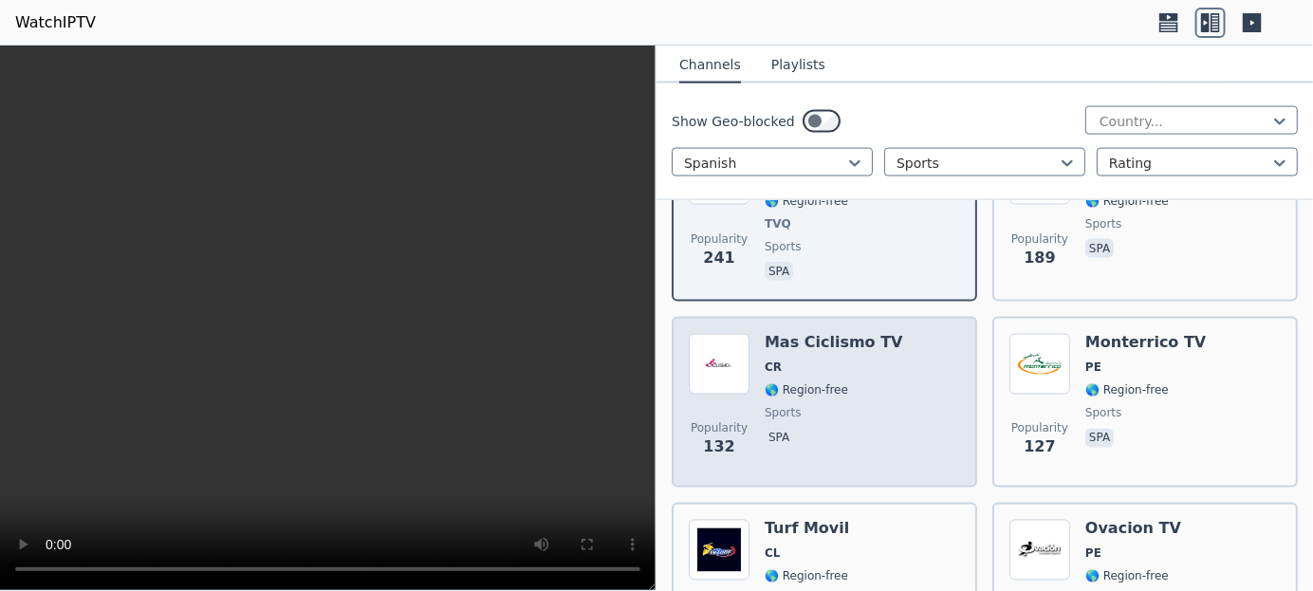
click at [730, 362] on img at bounding box center [719, 364] width 61 height 61
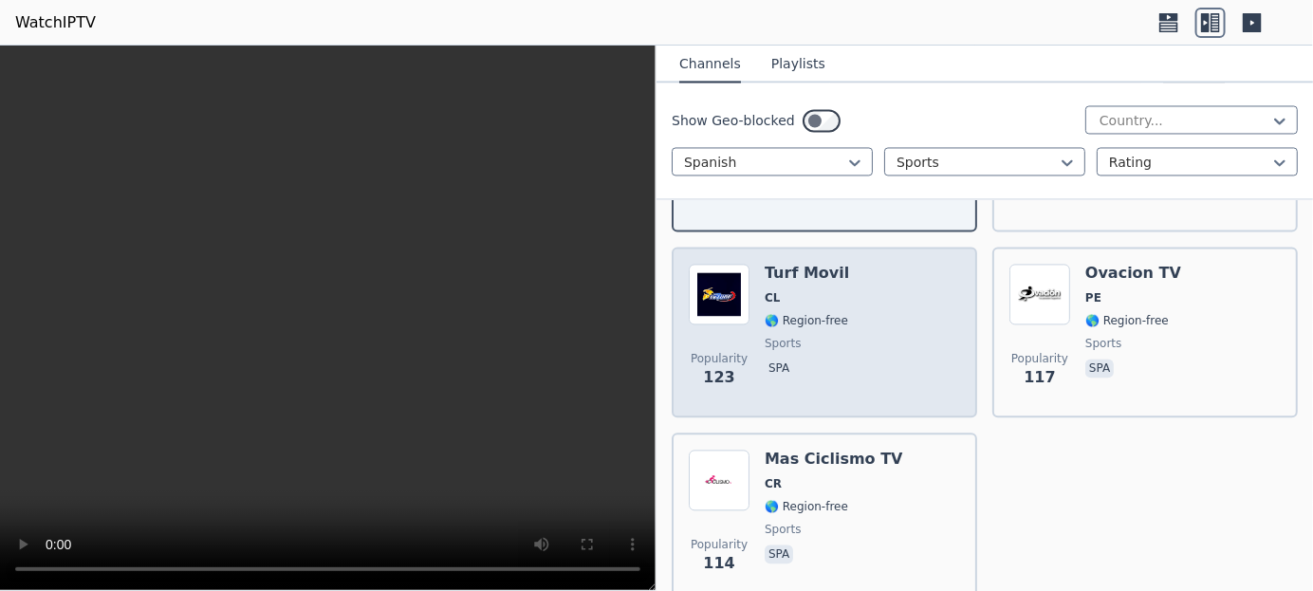
scroll to position [1366, 0]
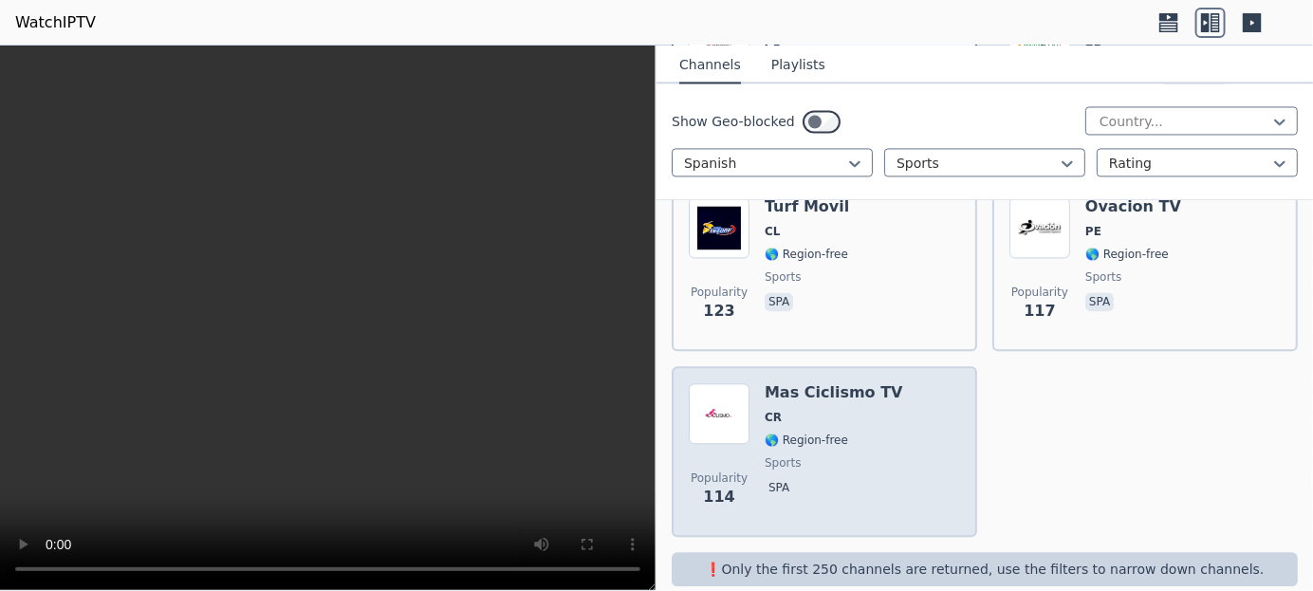
click at [737, 417] on img at bounding box center [719, 413] width 61 height 61
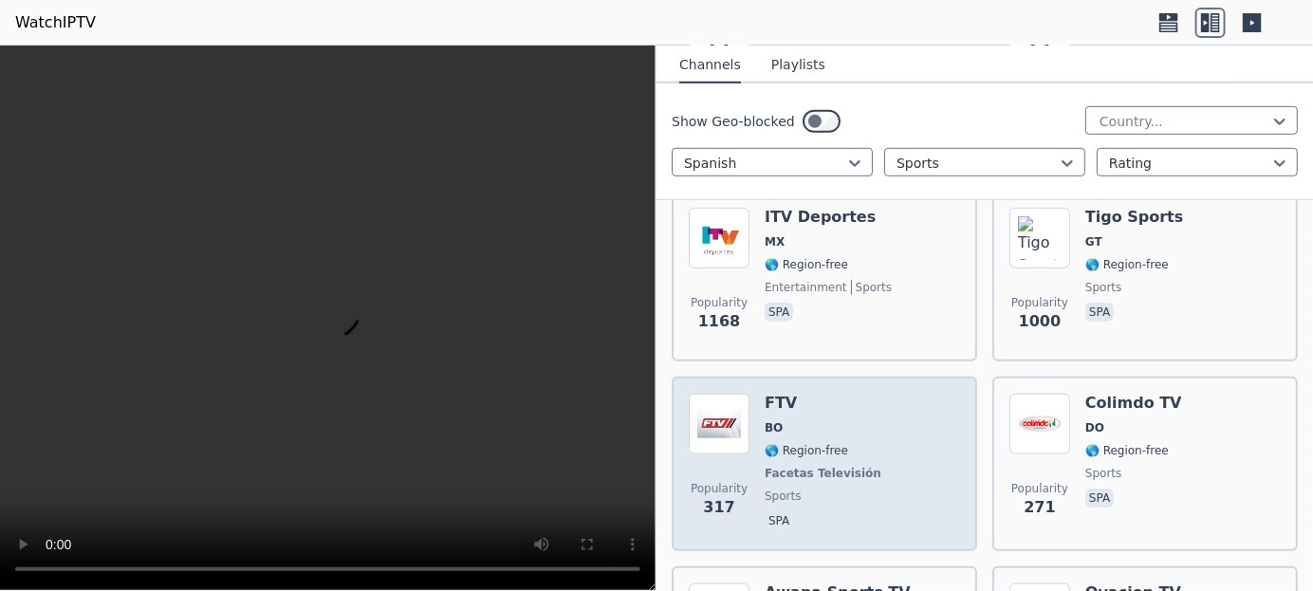
scroll to position [0, 0]
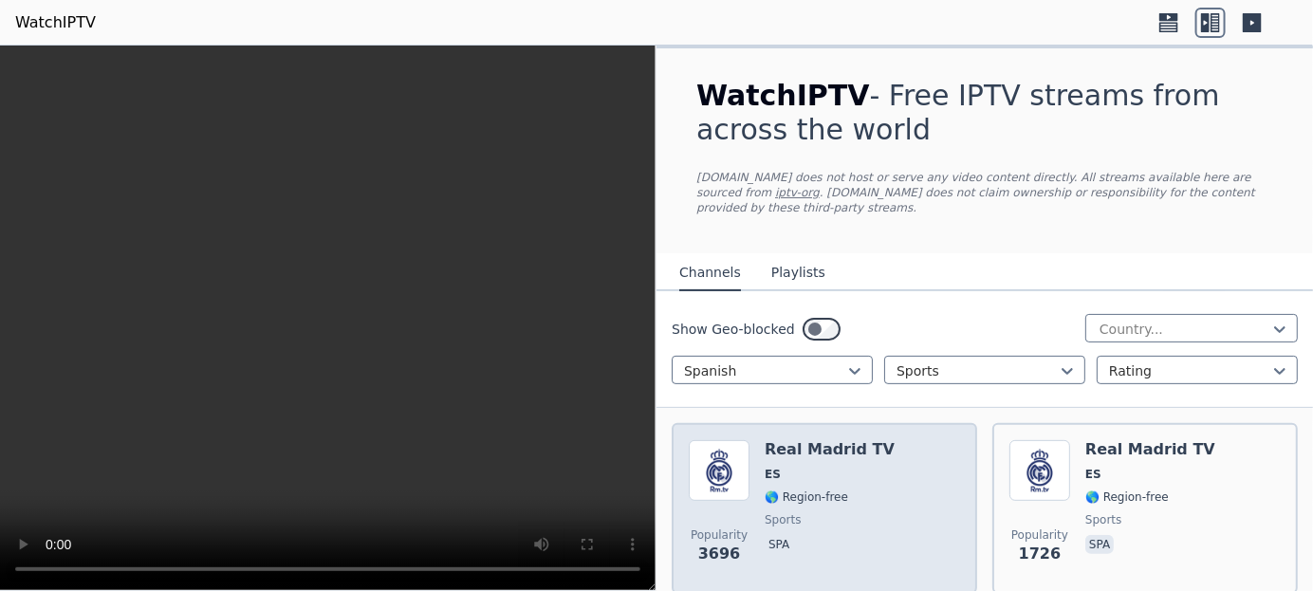
click at [765, 490] on span "🌎 Region-free" at bounding box center [807, 497] width 84 height 15
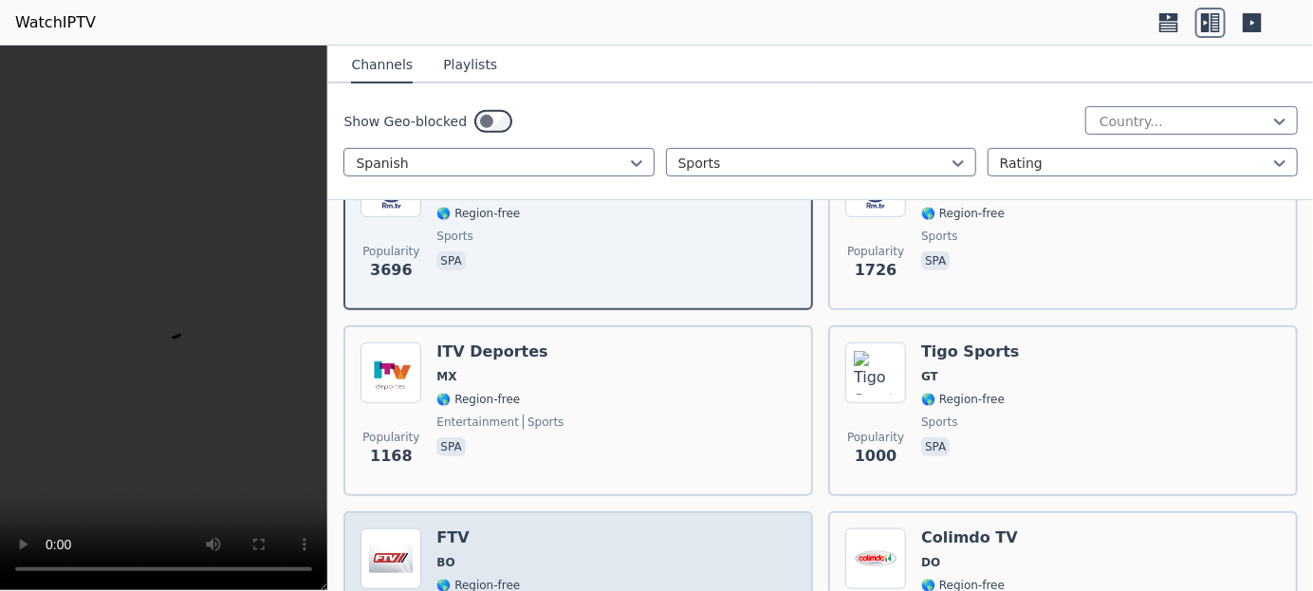
scroll to position [569, 0]
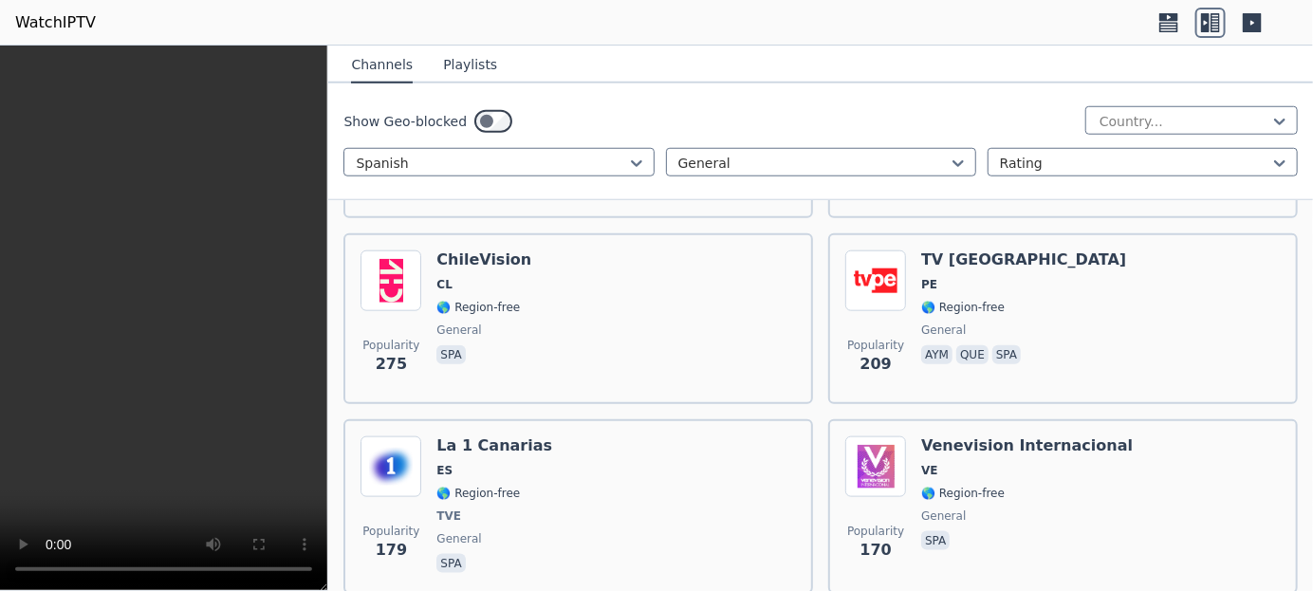
scroll to position [573, 0]
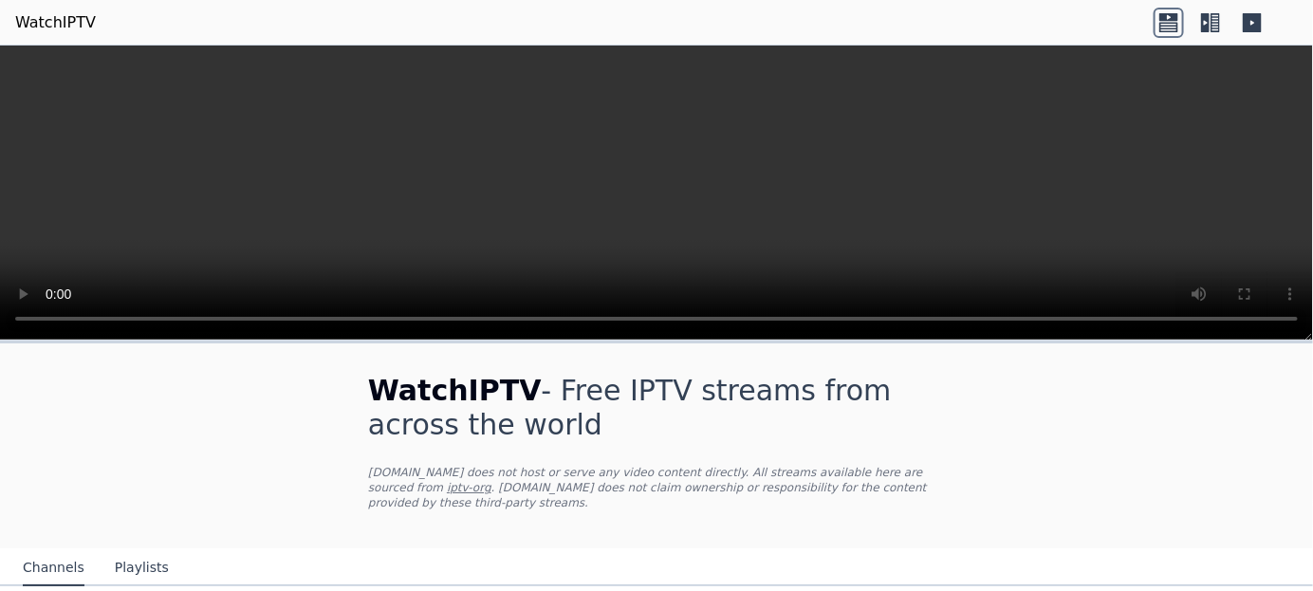
click at [1207, 21] on icon at bounding box center [1205, 22] width 9 height 19
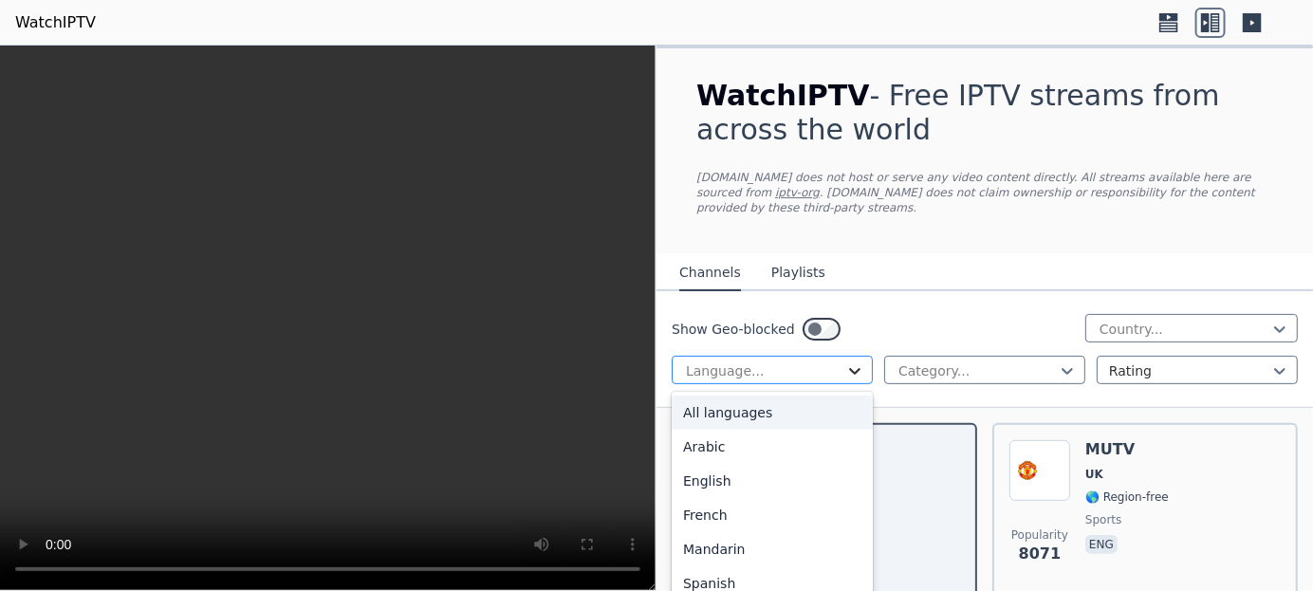
click at [845, 362] on icon at bounding box center [854, 371] width 19 height 19
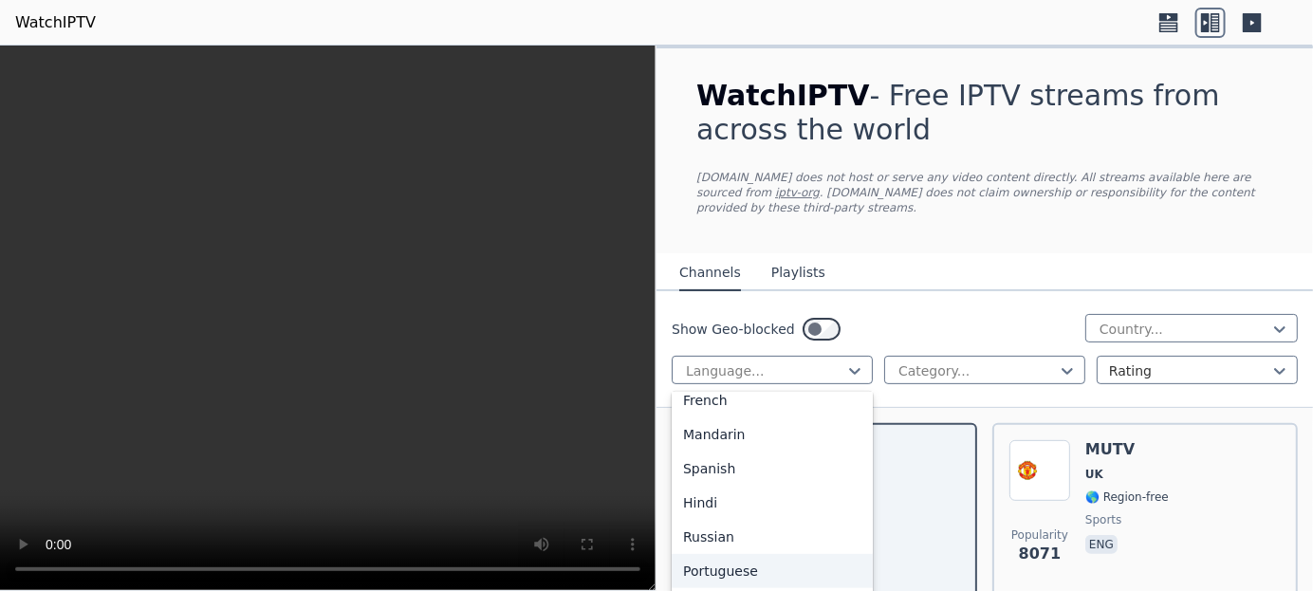
scroll to position [132, 0]
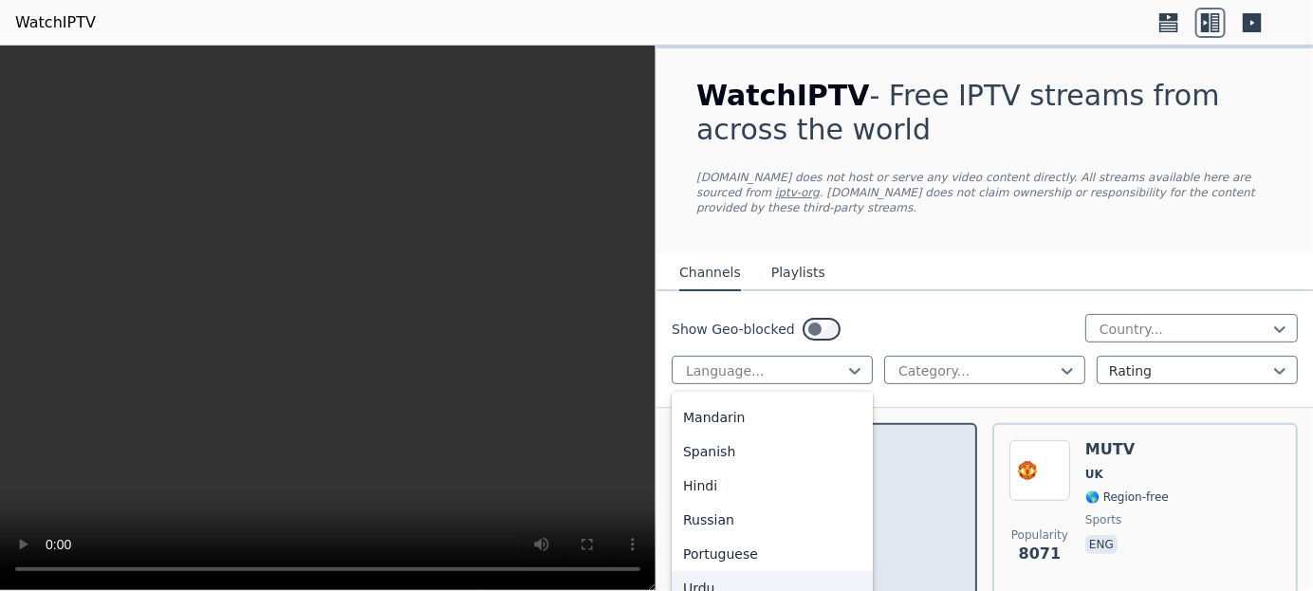
click at [848, 571] on div "Urdu" at bounding box center [772, 588] width 201 height 34
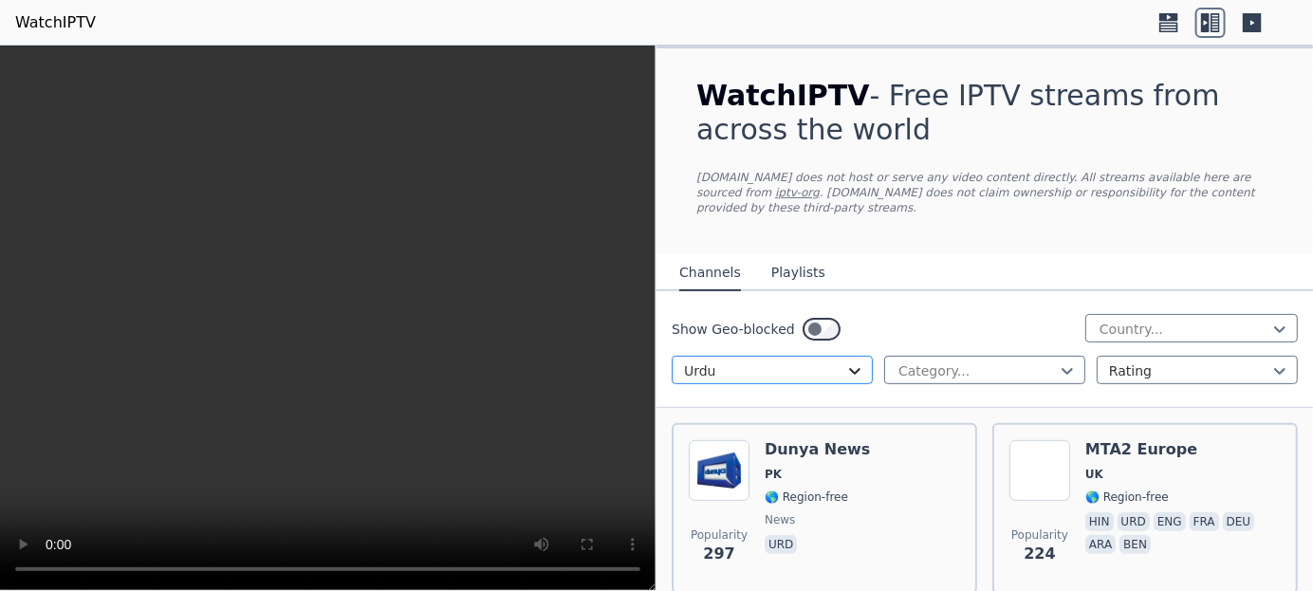
click at [849, 362] on icon at bounding box center [854, 371] width 19 height 19
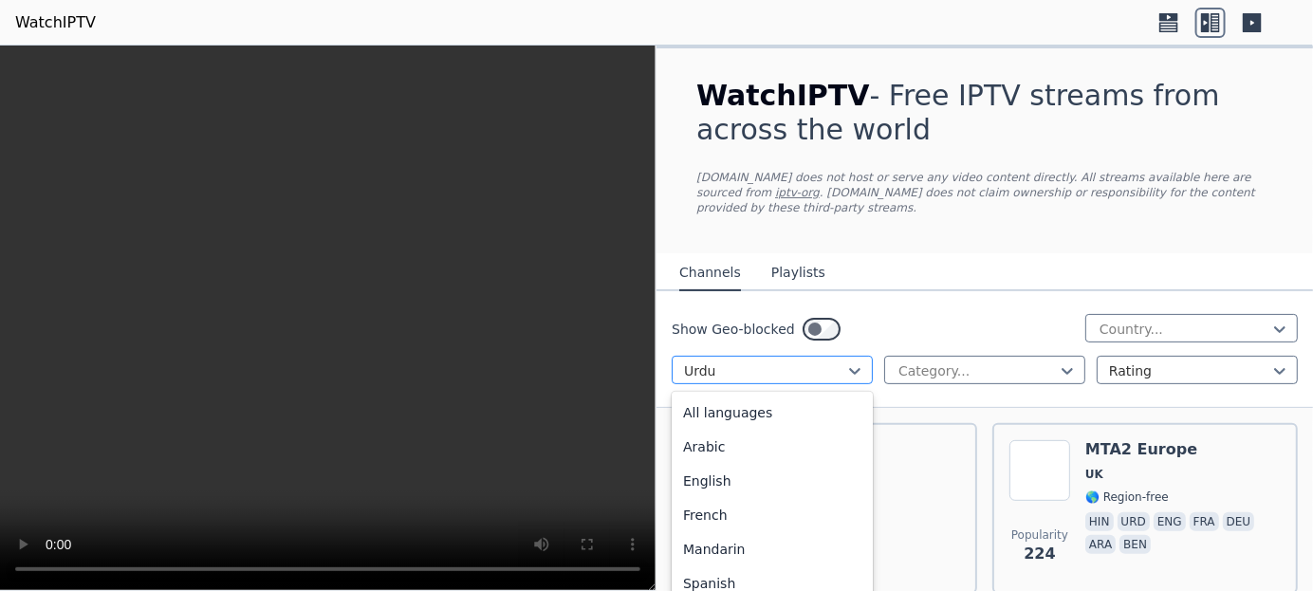
scroll to position [71, 0]
click at [730, 495] on div "Spanish" at bounding box center [772, 512] width 201 height 34
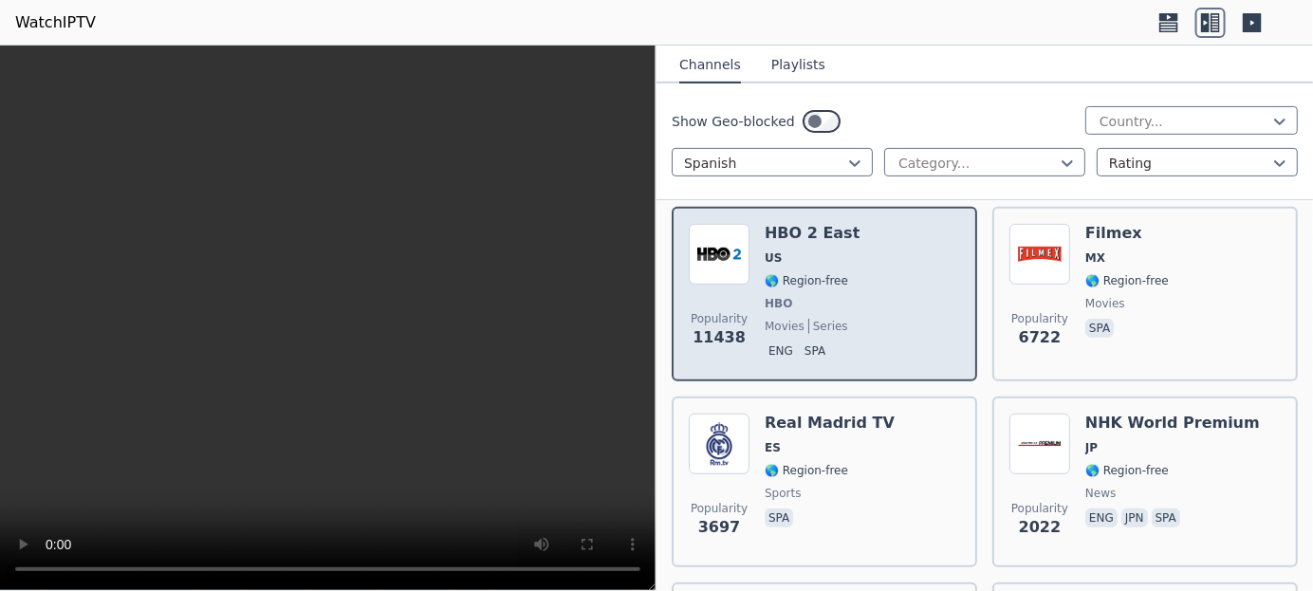
scroll to position [380, 0]
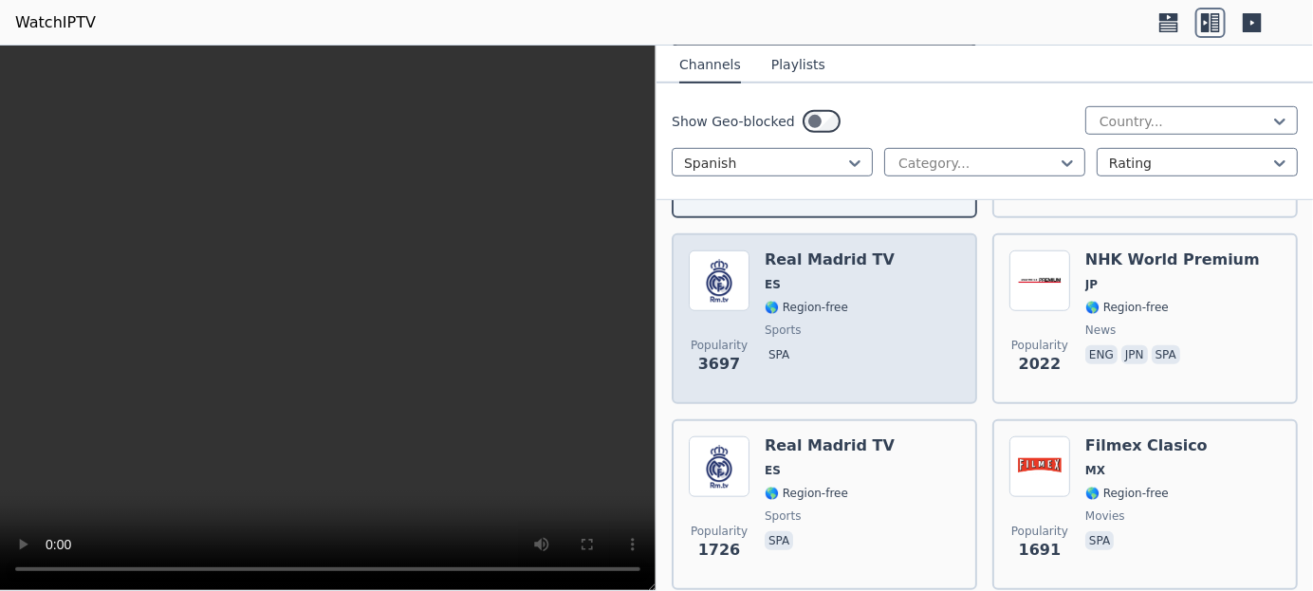
click at [768, 300] on span "🌎 Region-free" at bounding box center [807, 307] width 84 height 15
